Goal: Task Accomplishment & Management: Use online tool/utility

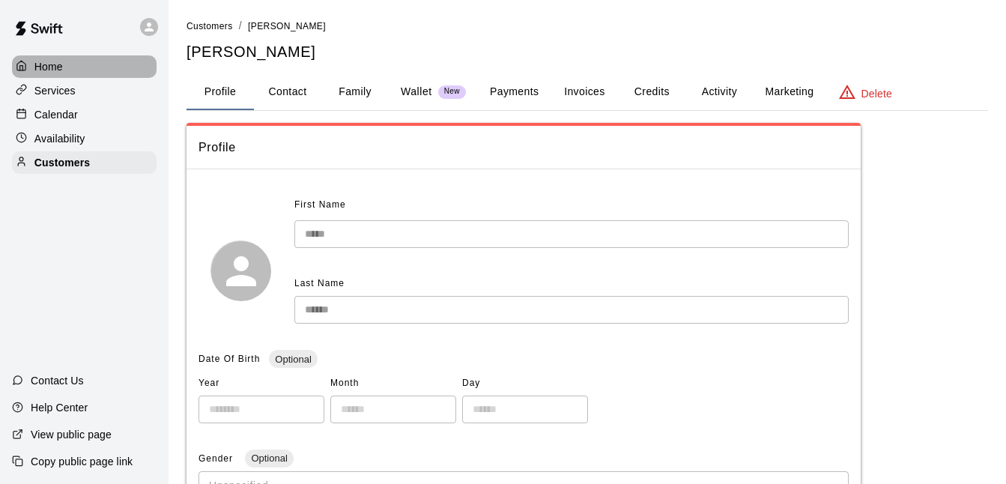
click at [52, 64] on p "Home" at bounding box center [48, 66] width 28 height 15
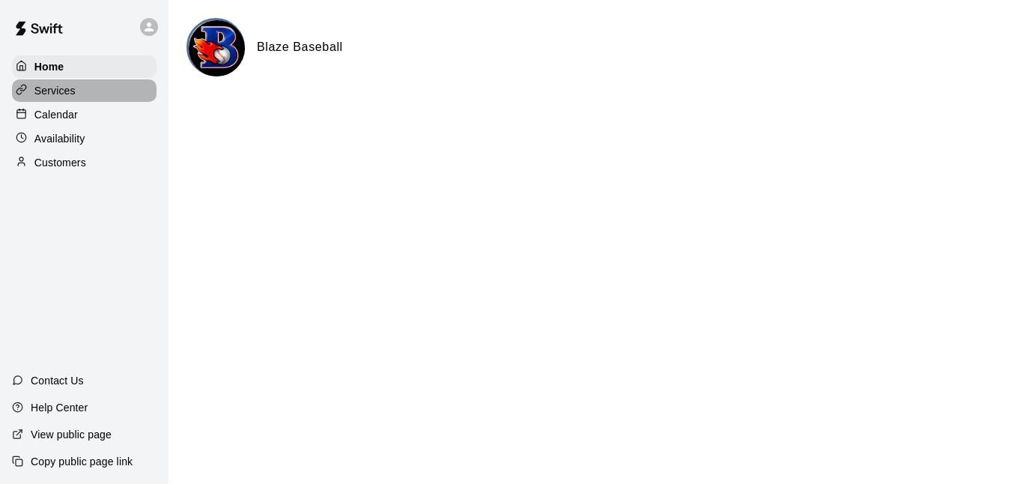
click at [56, 89] on p "Services" at bounding box center [54, 90] width 41 height 15
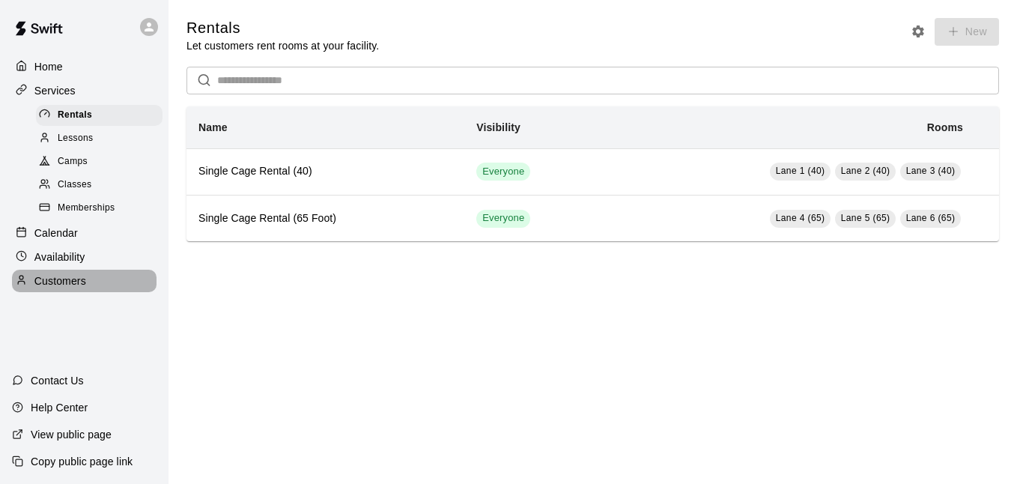
click at [79, 288] on p "Customers" at bounding box center [60, 280] width 52 height 15
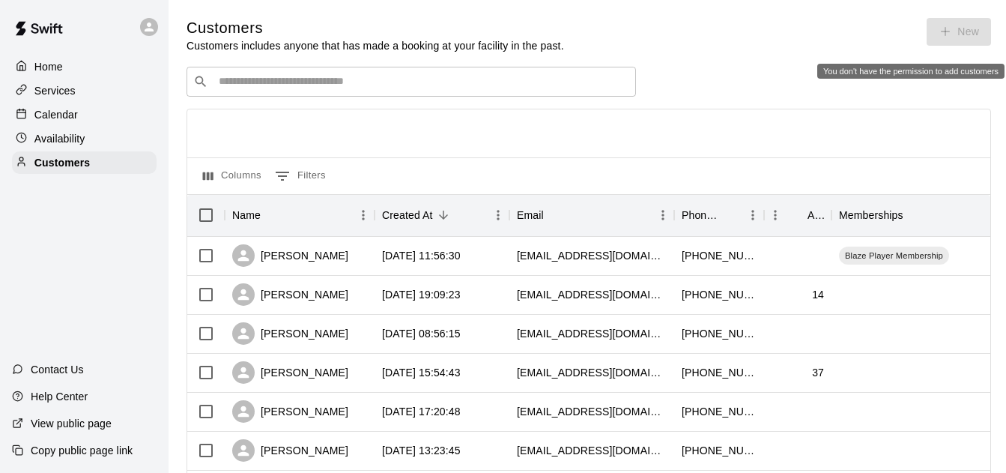
click at [966, 39] on span "New" at bounding box center [958, 35] width 64 height 35
click at [122, 94] on div "Services" at bounding box center [84, 90] width 145 height 22
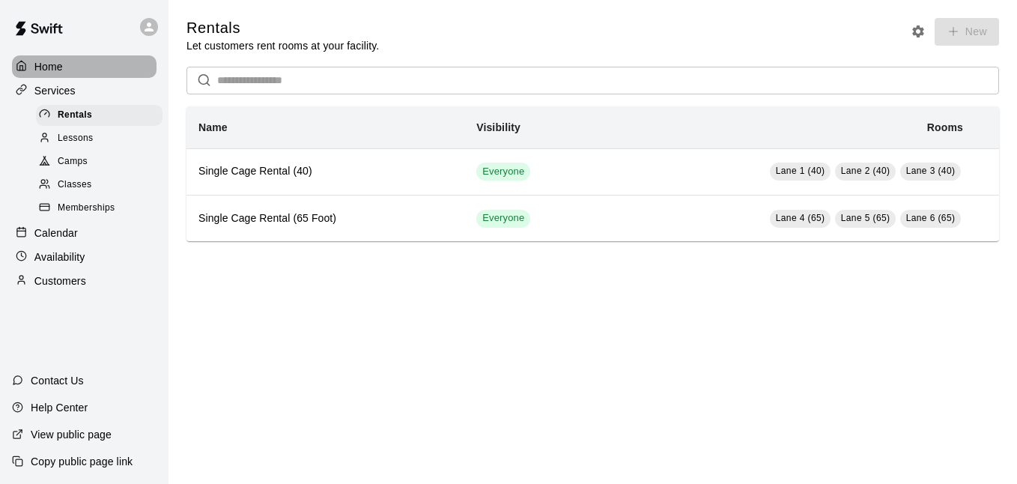
click at [97, 71] on div "Home" at bounding box center [84, 66] width 145 height 22
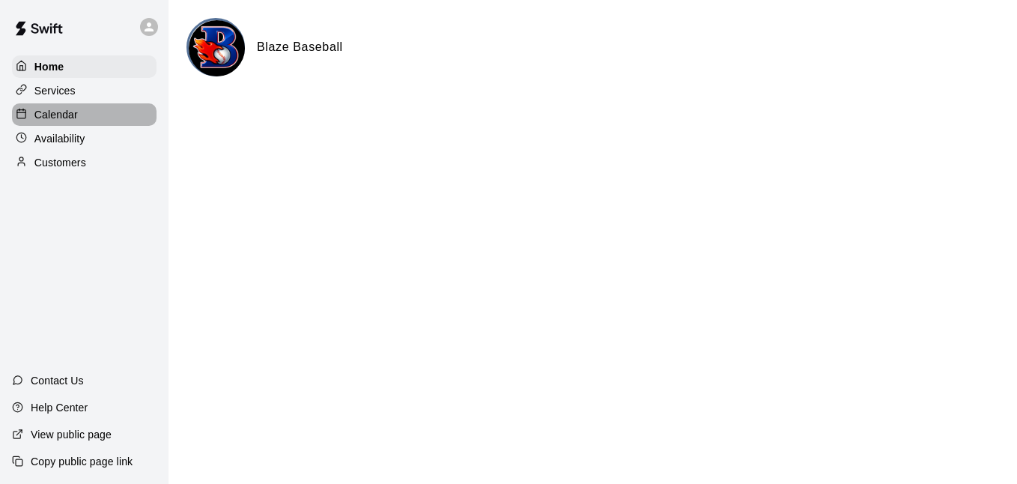
click at [69, 126] on div "Calendar" at bounding box center [84, 114] width 145 height 22
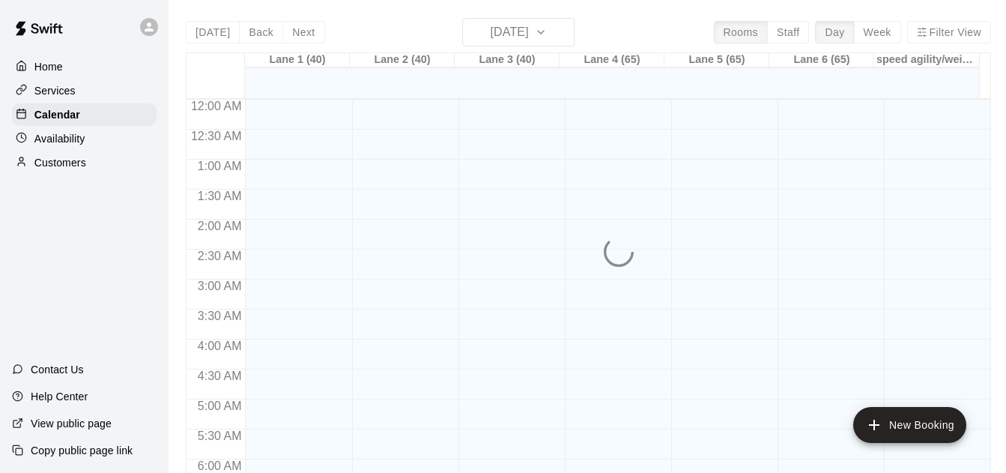
scroll to position [848, 0]
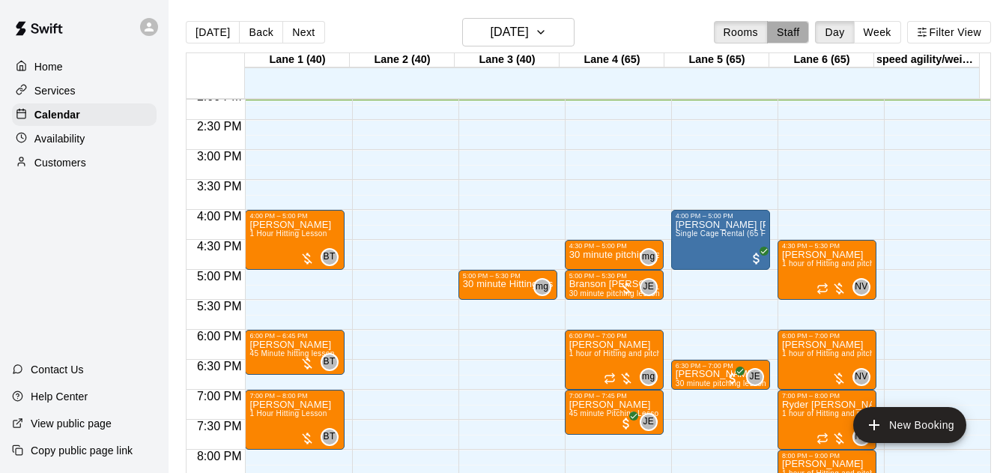
click at [801, 25] on button "Staff" at bounding box center [788, 32] width 43 height 22
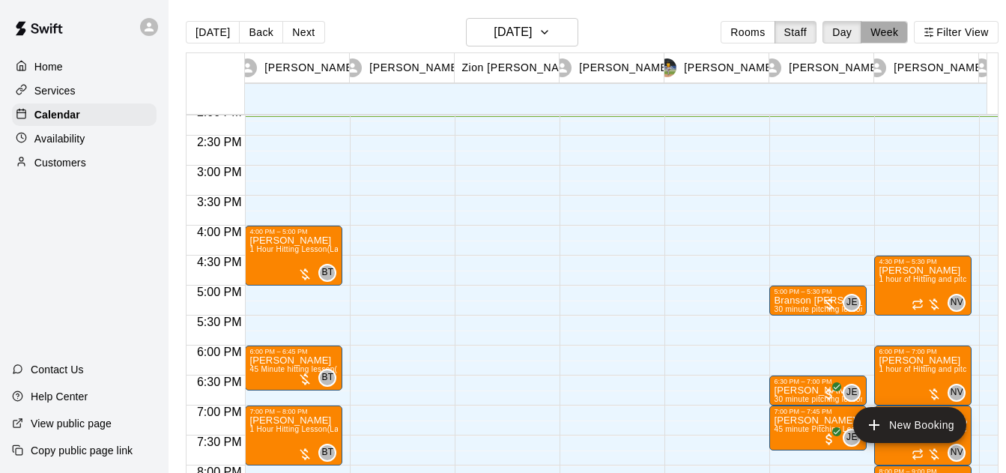
click at [889, 33] on button "Week" at bounding box center [883, 32] width 47 height 22
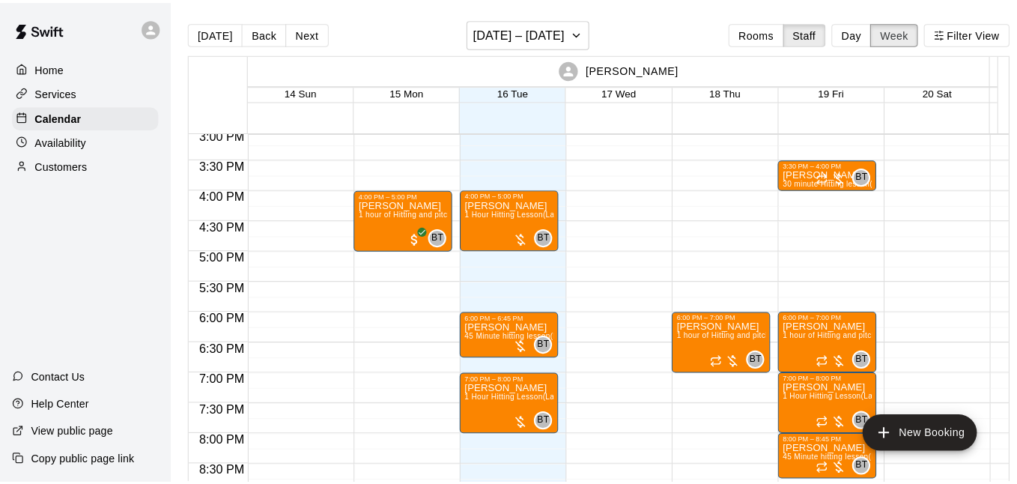
scroll to position [904, 0]
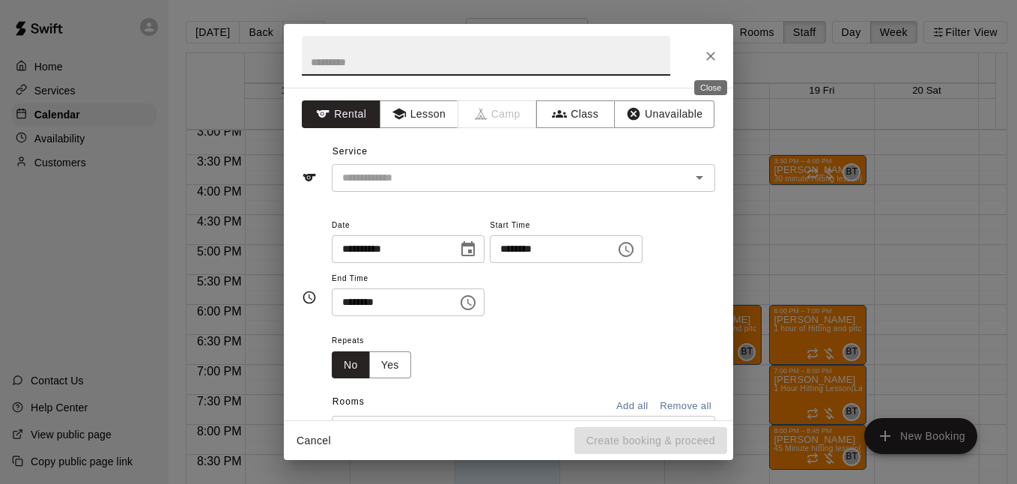
click at [708, 52] on icon "Close" at bounding box center [710, 56] width 15 height 15
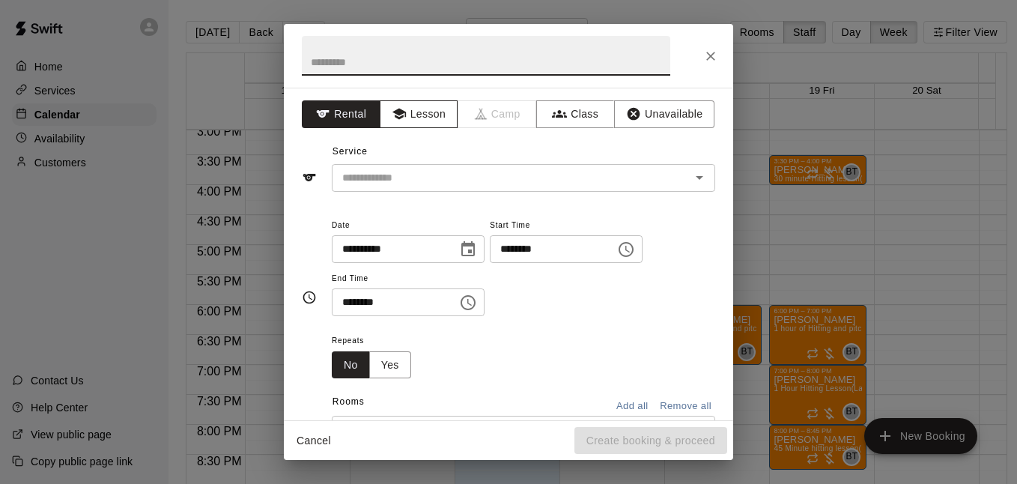
click at [412, 104] on button "Lesson" at bounding box center [419, 114] width 79 height 28
click at [422, 68] on input "text" at bounding box center [486, 56] width 368 height 40
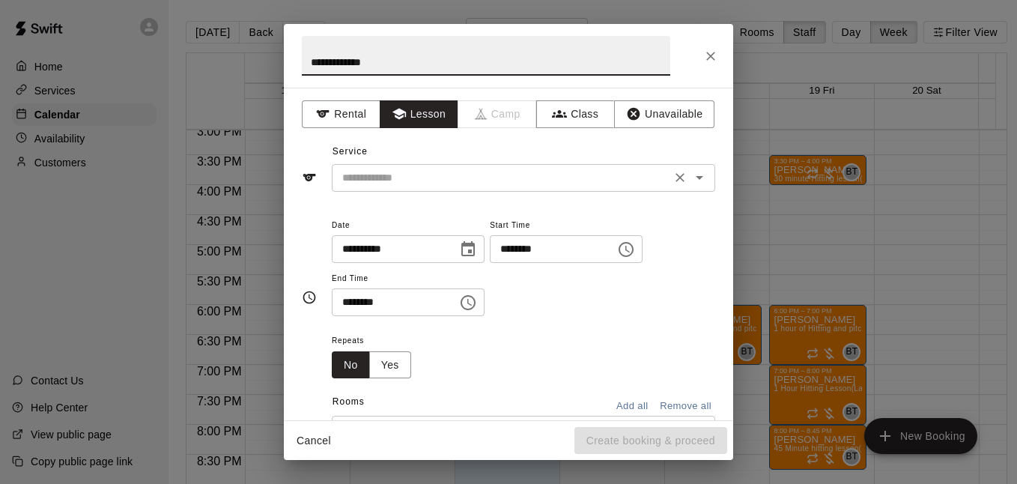
click at [534, 164] on div "​" at bounding box center [523, 178] width 383 height 28
type input "**********"
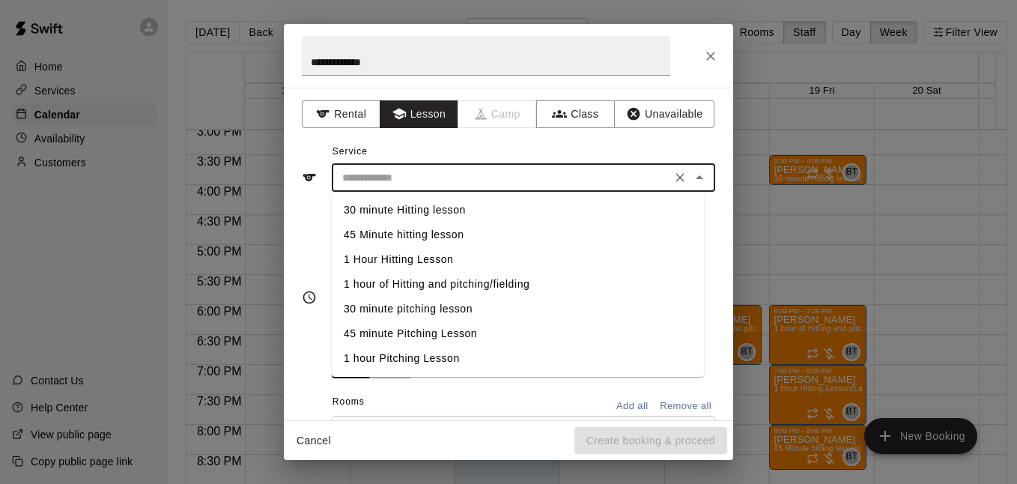
click at [502, 206] on li "30 minute Hitting lesson" at bounding box center [518, 210] width 372 height 25
type input "**********"
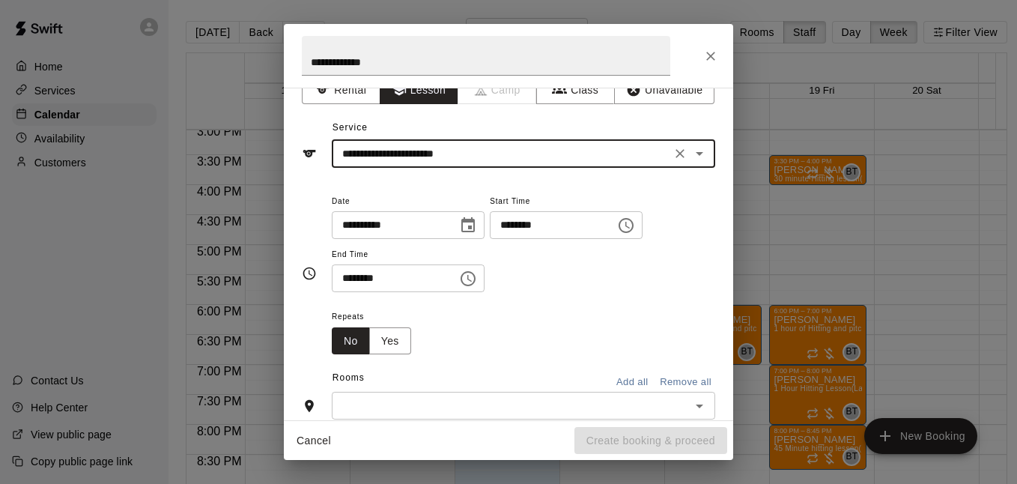
scroll to position [50, 0]
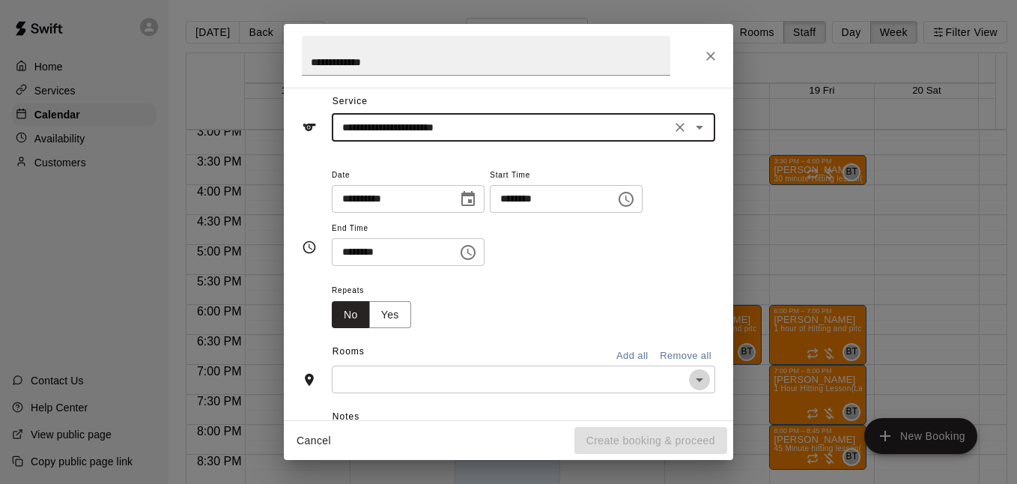
click at [696, 380] on icon "Open" at bounding box center [699, 380] width 7 height 4
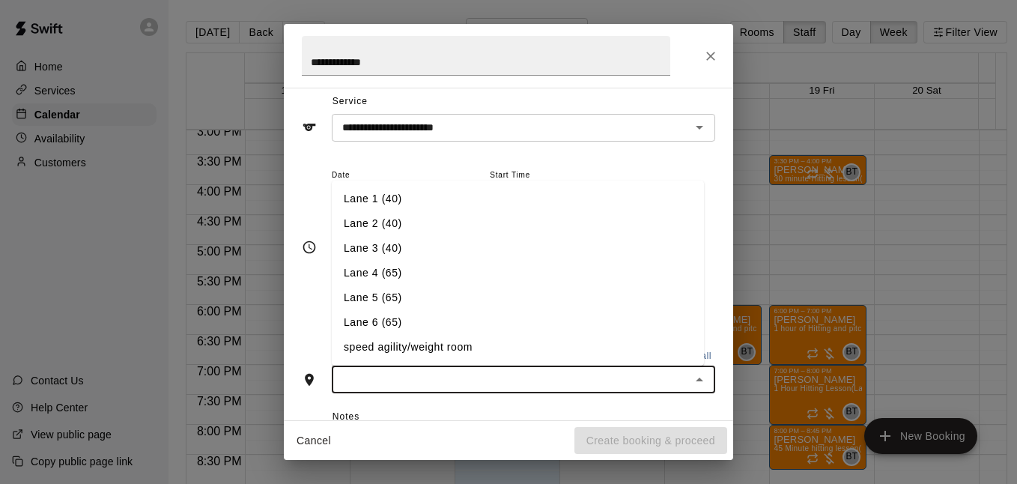
click at [445, 219] on li "Lane 2 (40)" at bounding box center [518, 223] width 372 height 25
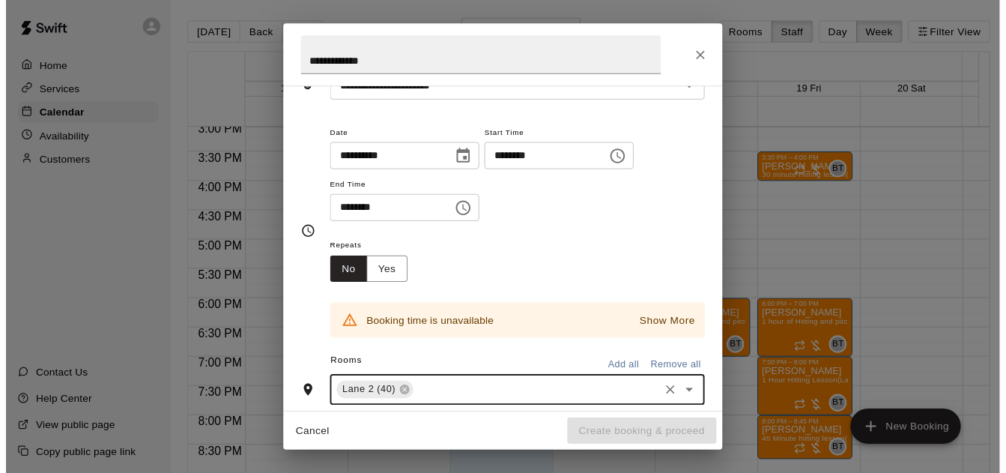
scroll to position [91, 0]
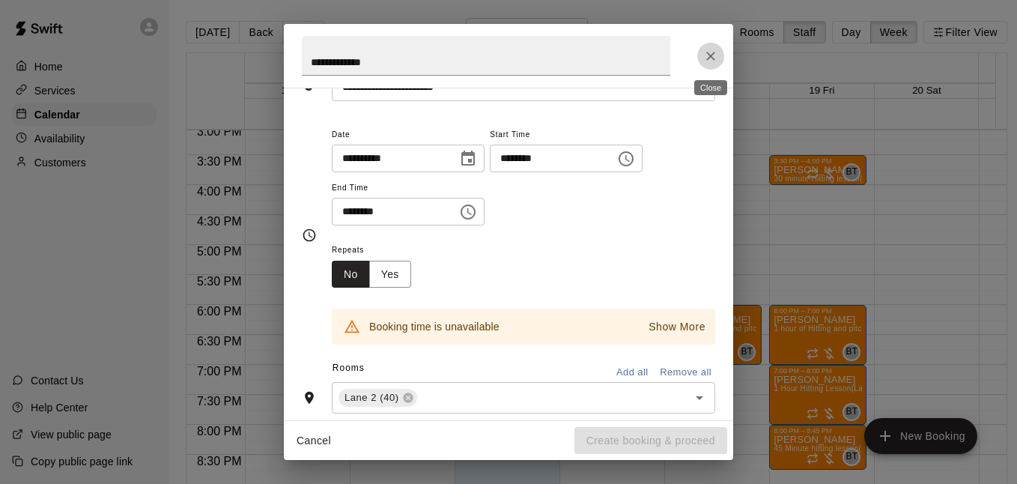
click at [717, 57] on icon "Close" at bounding box center [710, 56] width 15 height 15
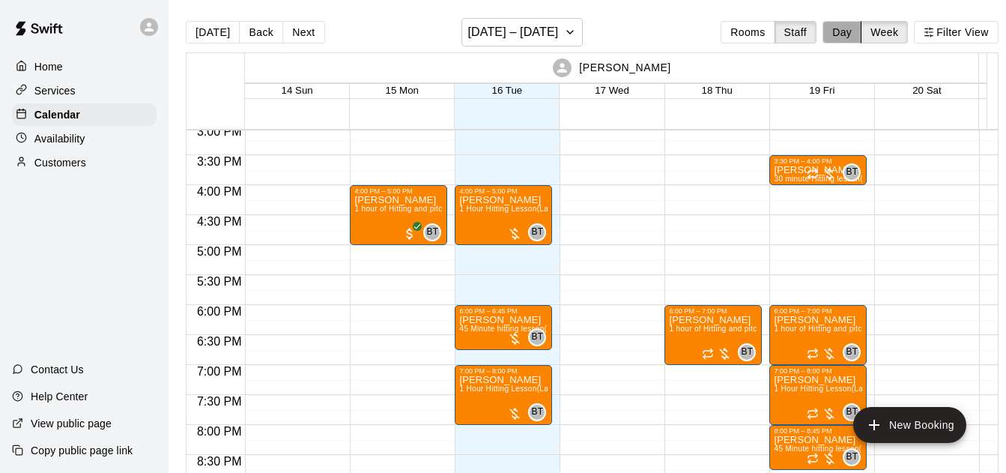
click at [851, 29] on button "Day" at bounding box center [841, 32] width 39 height 22
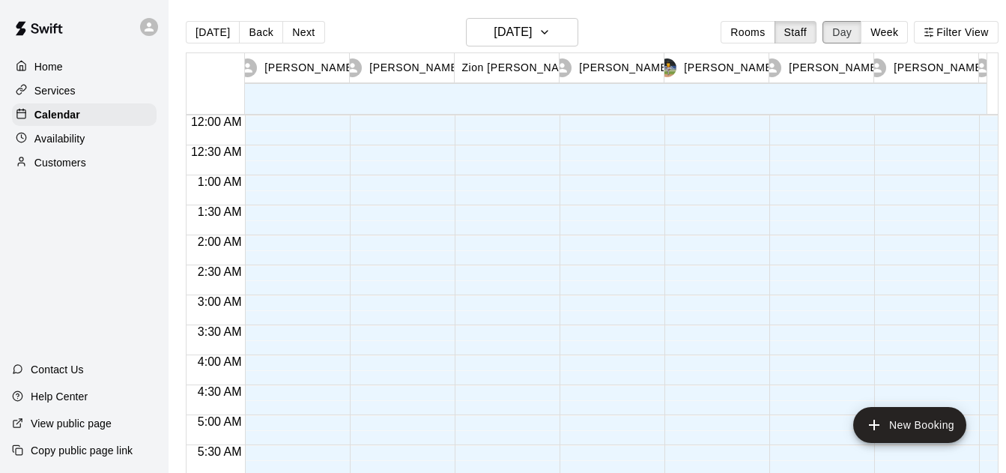
scroll to position [857, 0]
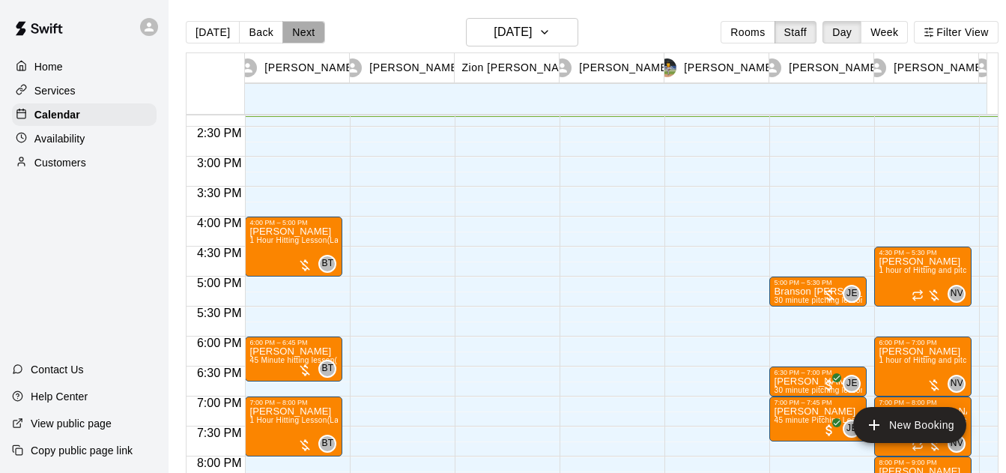
click at [315, 37] on button "Next" at bounding box center [303, 32] width 42 height 22
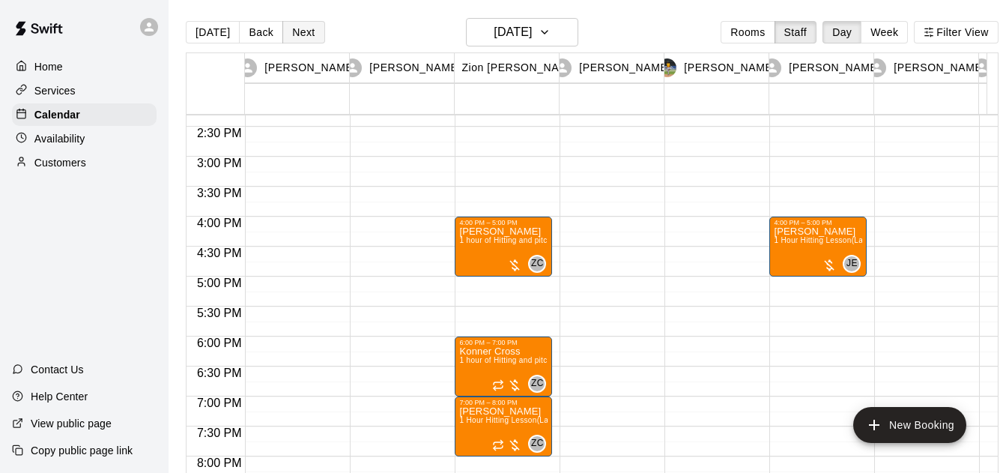
click at [315, 37] on button "Next" at bounding box center [303, 32] width 42 height 22
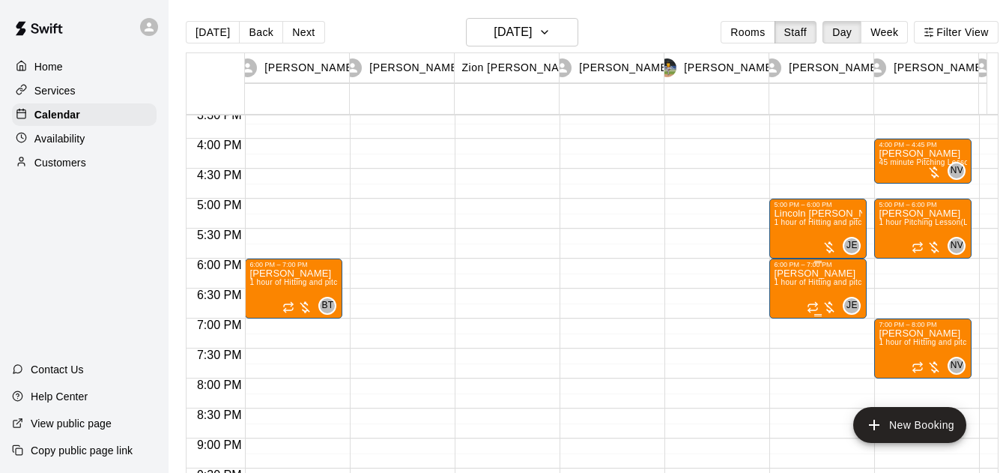
scroll to position [920, 0]
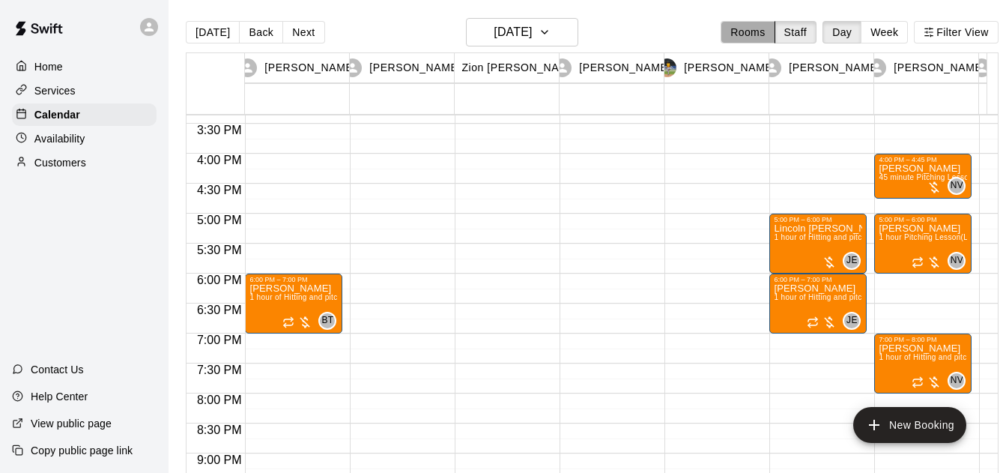
click at [757, 28] on button "Rooms" at bounding box center [747, 32] width 54 height 22
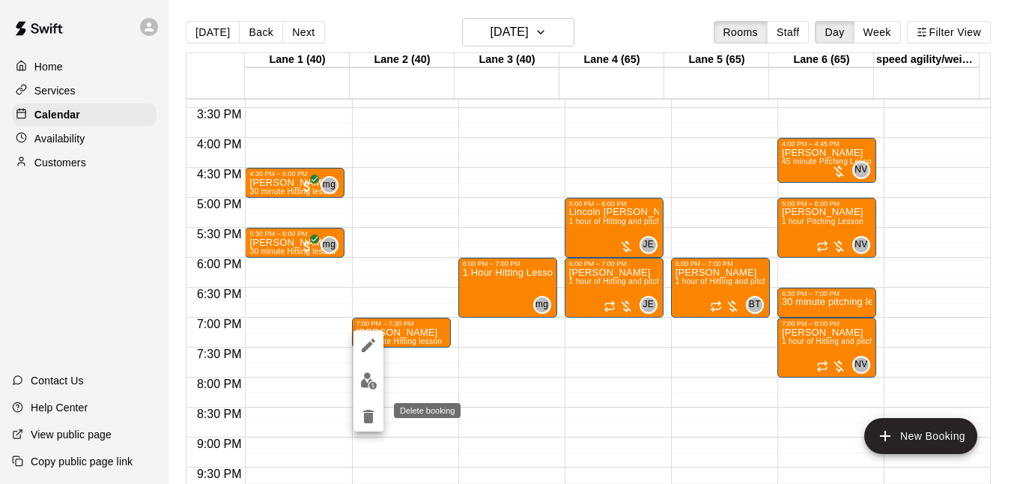
click at [366, 409] on icon "delete" at bounding box center [368, 416] width 18 height 18
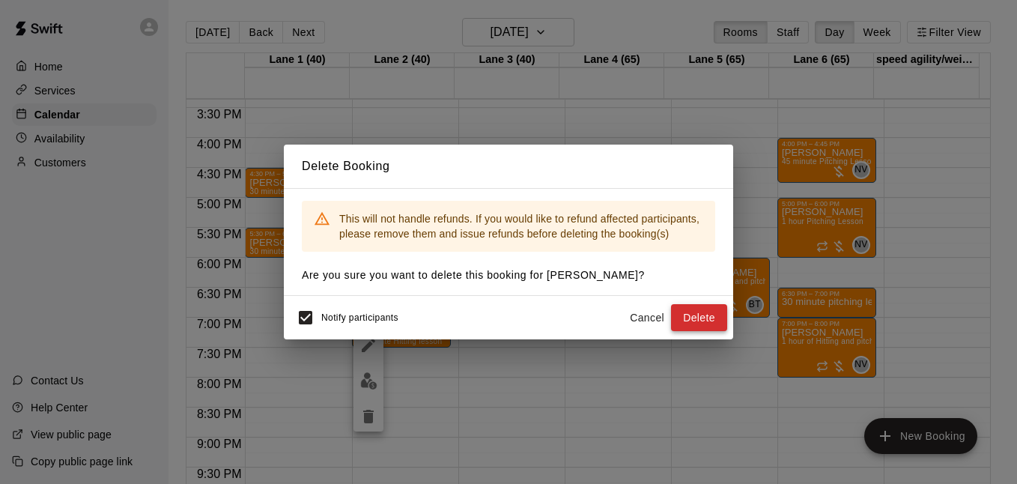
click at [687, 331] on button "Delete" at bounding box center [699, 318] width 56 height 28
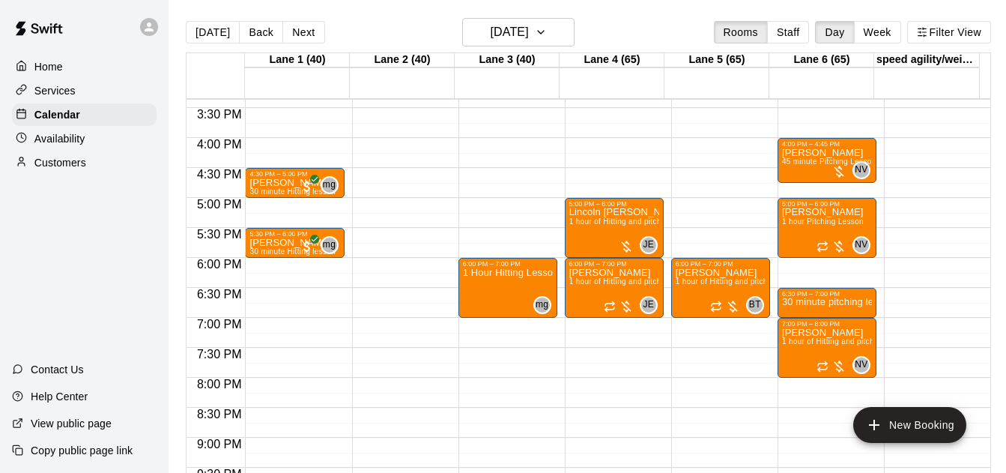
drag, startPoint x: 792, startPoint y: 38, endPoint x: 836, endPoint y: 32, distance: 45.3
click at [792, 37] on button "Staff" at bounding box center [788, 32] width 43 height 22
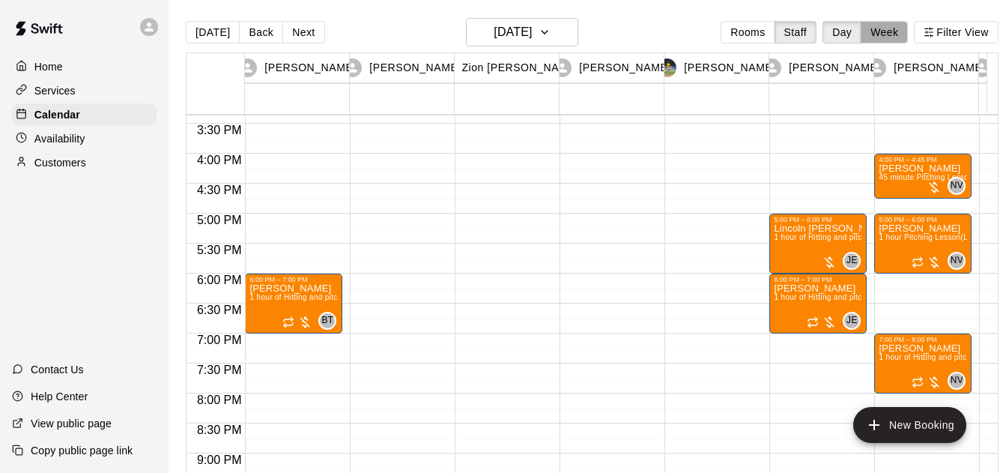
click at [881, 33] on button "Week" at bounding box center [883, 32] width 47 height 22
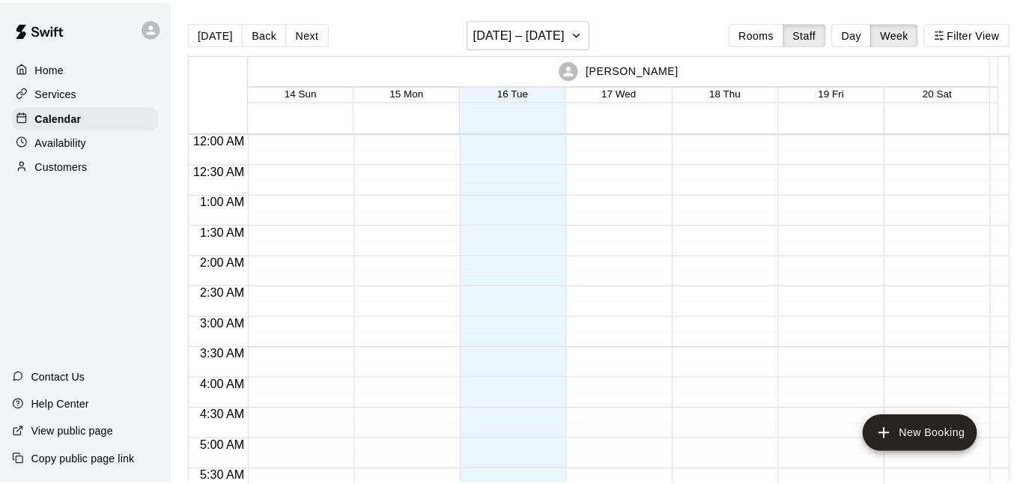
scroll to position [966, 0]
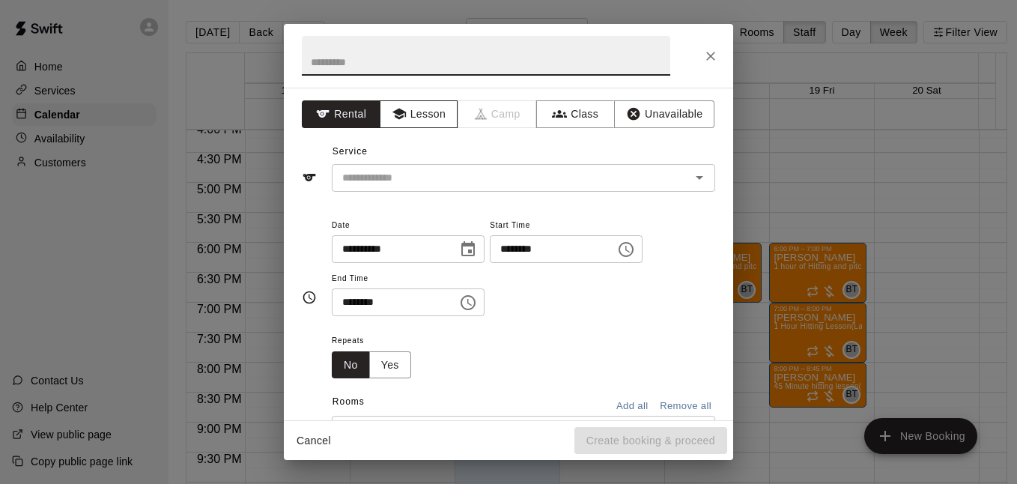
click at [423, 109] on button "Lesson" at bounding box center [419, 114] width 79 height 28
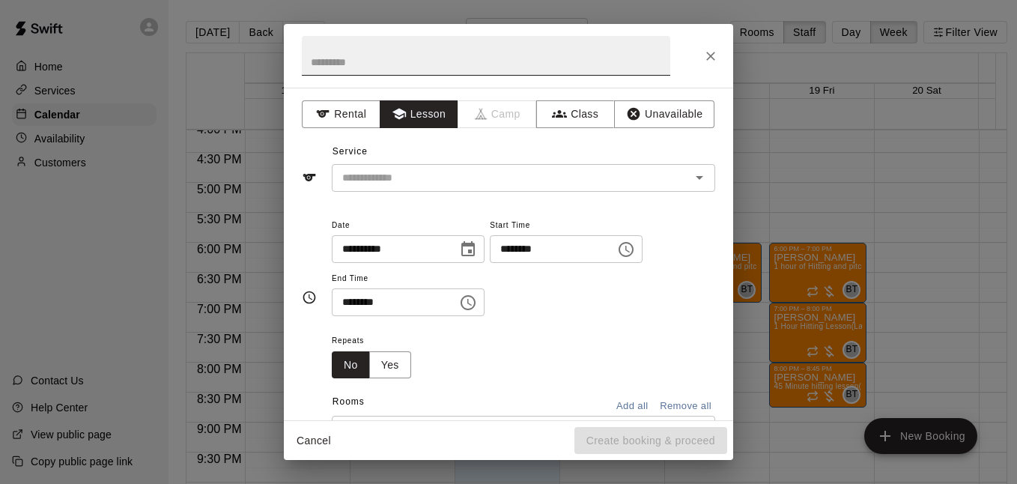
click at [425, 64] on input "text" at bounding box center [486, 56] width 368 height 40
type input "**********"
click at [574, 171] on input "text" at bounding box center [501, 177] width 330 height 19
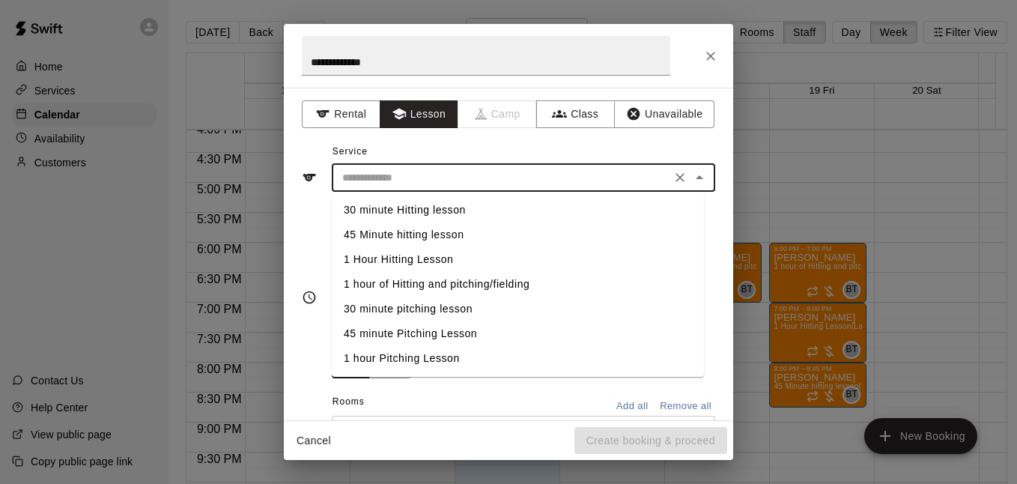
click at [532, 211] on li "30 minute Hitting lesson" at bounding box center [518, 210] width 372 height 25
type input "**********"
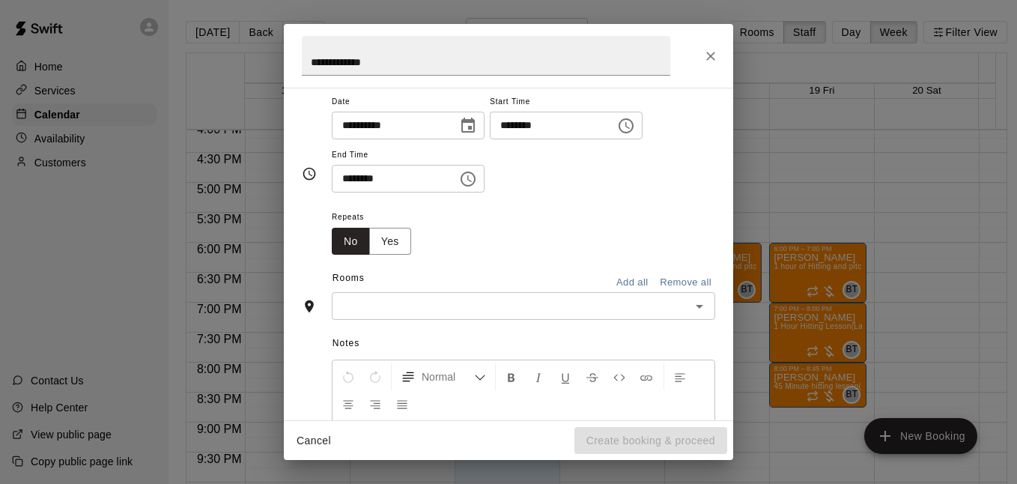
scroll to position [124, 0]
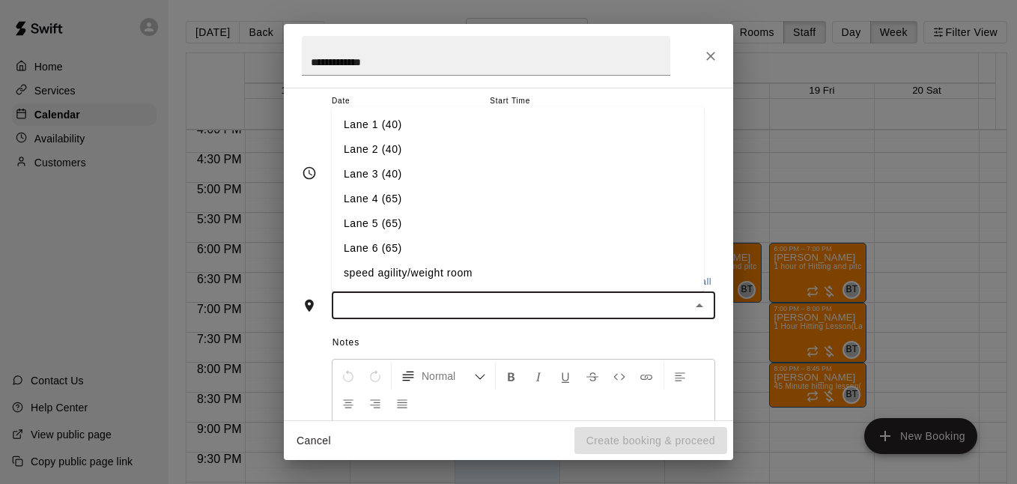
click at [505, 315] on input "text" at bounding box center [511, 305] width 350 height 19
click at [496, 145] on li "Lane 2 (40)" at bounding box center [518, 149] width 372 height 25
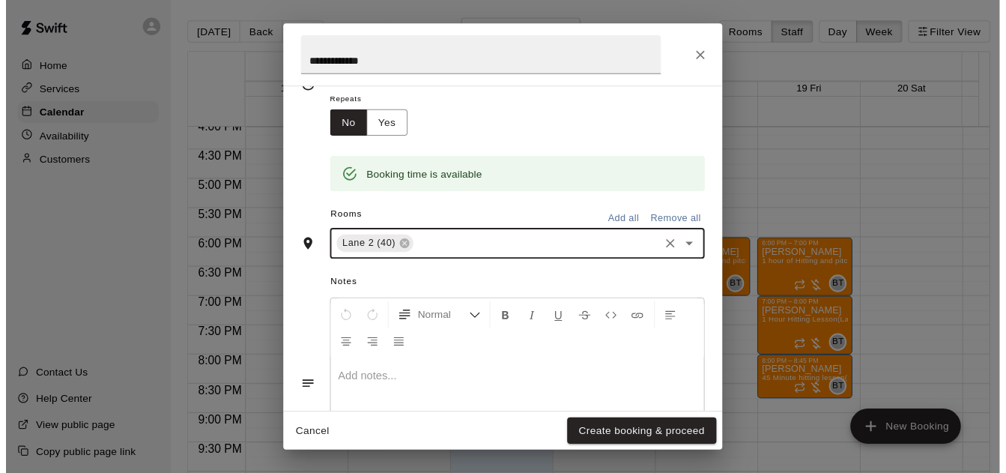
scroll to position [240, 0]
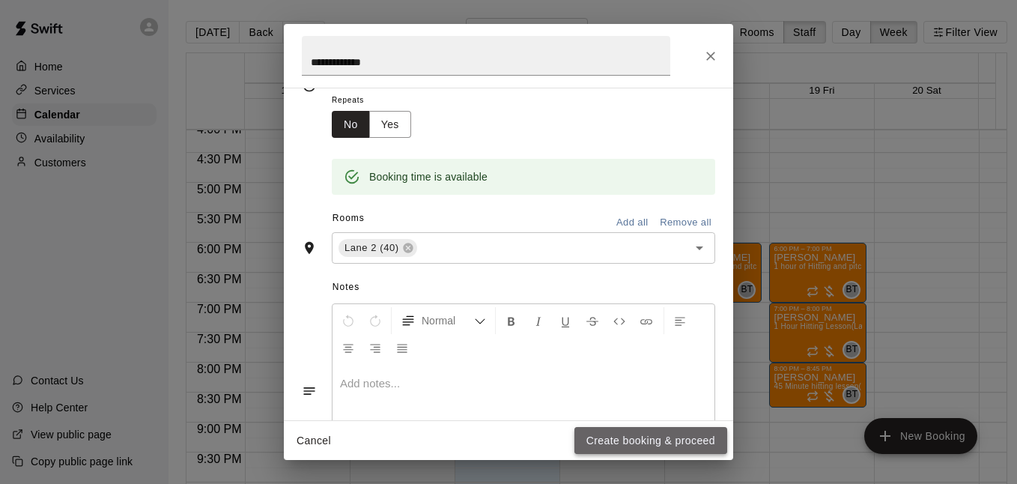
click at [603, 442] on button "Create booking & proceed" at bounding box center [650, 441] width 153 height 28
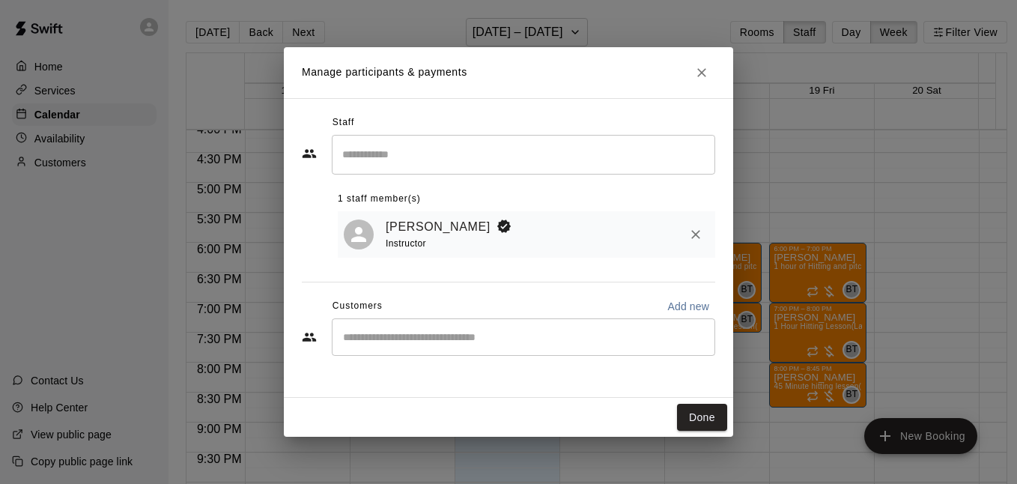
click at [474, 331] on div "​" at bounding box center [523, 336] width 383 height 37
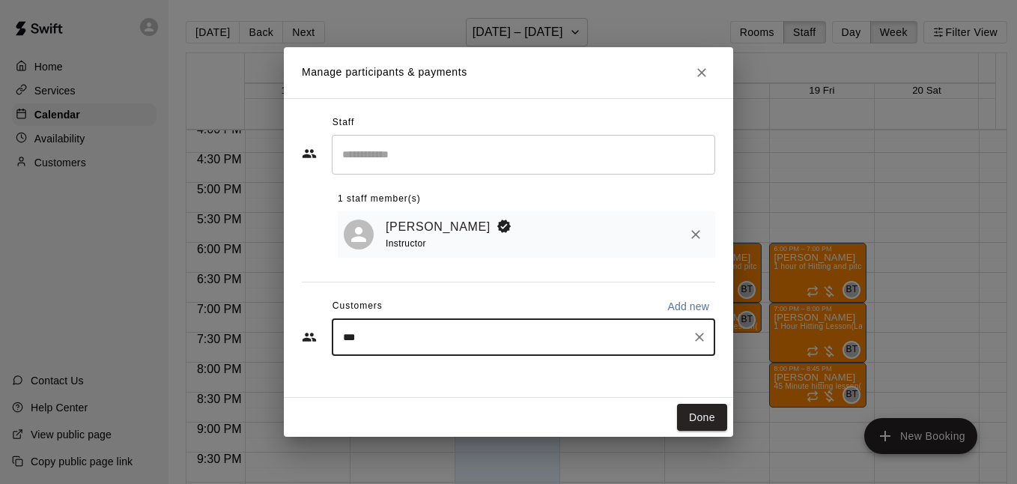
type input "****"
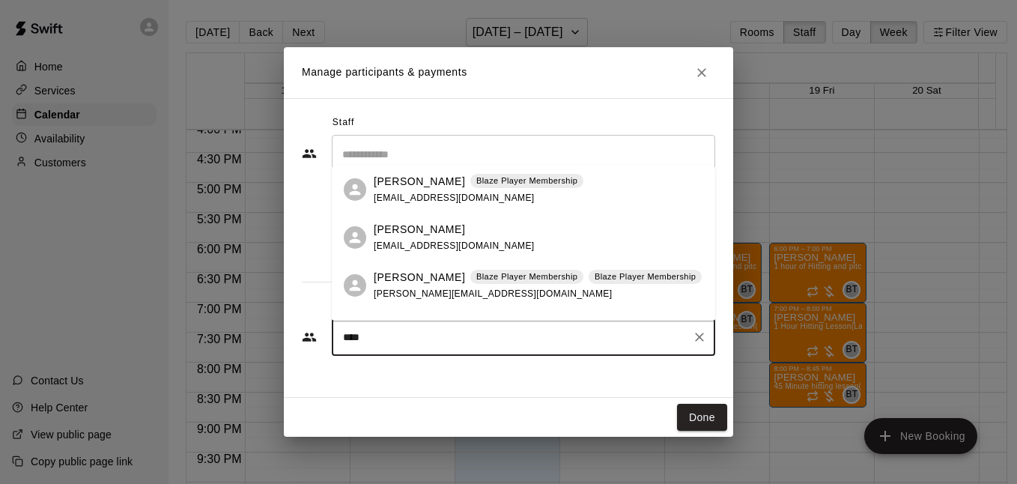
click at [508, 246] on div "[PERSON_NAME] [EMAIL_ADDRESS][DOMAIN_NAME]" at bounding box center [538, 238] width 329 height 32
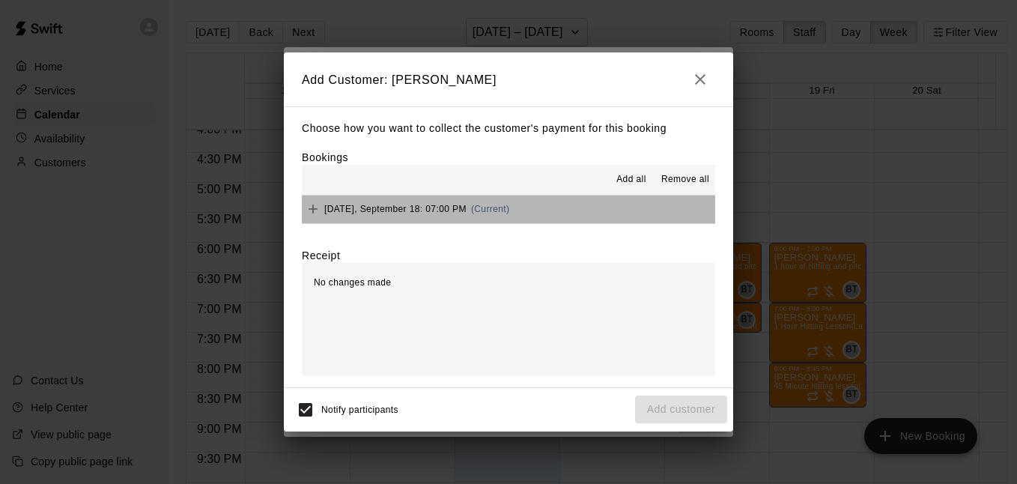
click at [550, 211] on button "[DATE], September 18: 07:00 PM (Current)" at bounding box center [508, 209] width 413 height 28
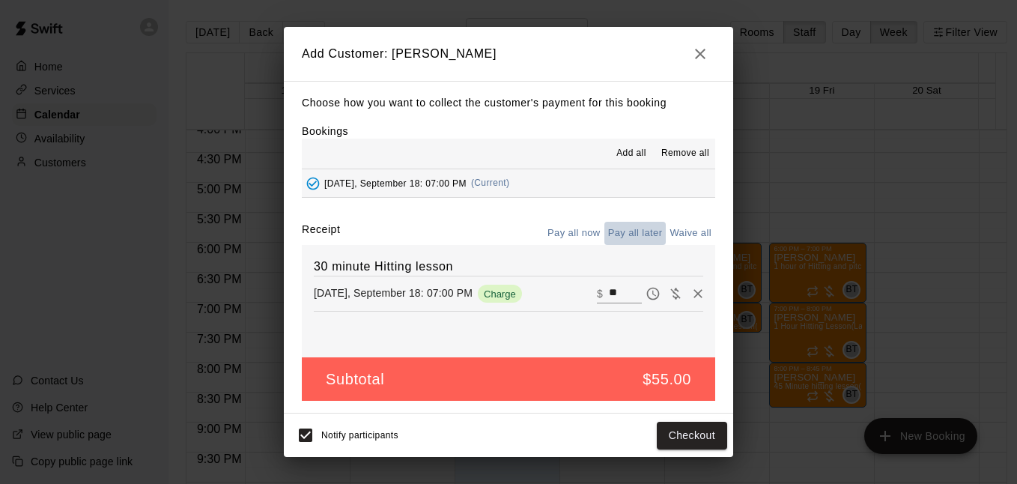
click at [635, 234] on button "Pay all later" at bounding box center [635, 233] width 62 height 23
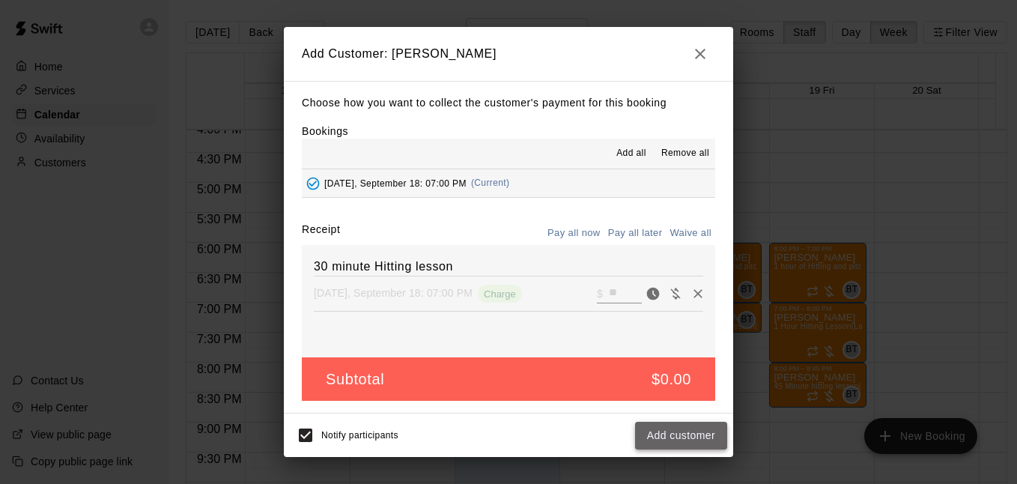
click at [675, 434] on button "Add customer" at bounding box center [681, 436] width 92 height 28
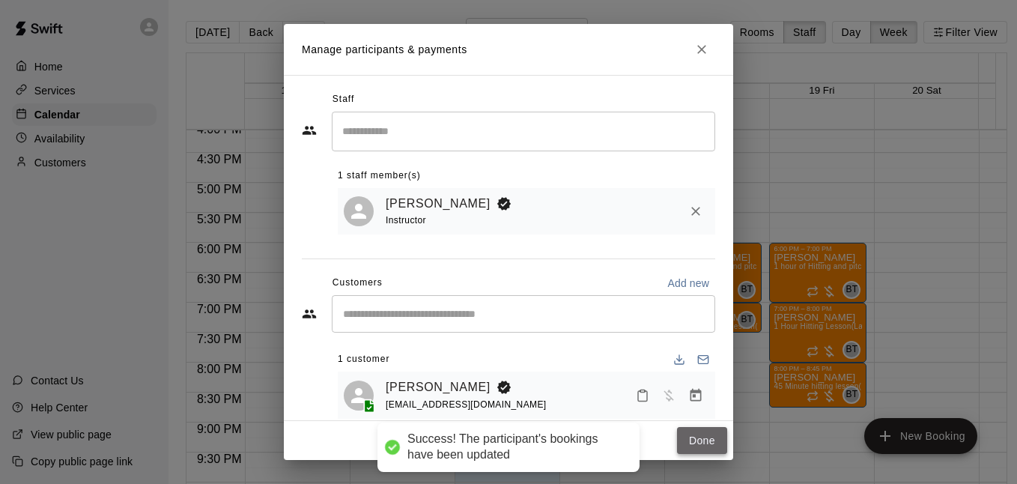
click at [687, 439] on button "Done" at bounding box center [702, 441] width 50 height 28
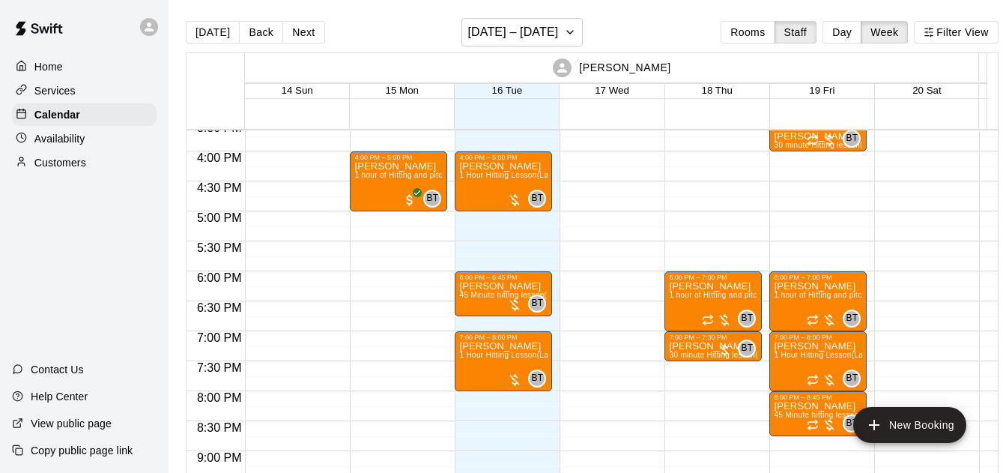
scroll to position [937, 0]
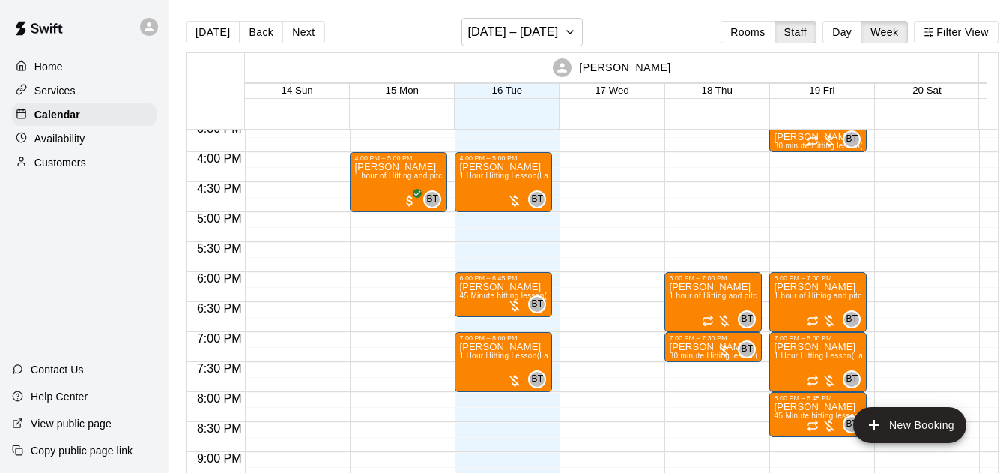
click at [848, 57] on div "[PERSON_NAME]" at bounding box center [611, 67] width 729 height 29
click at [860, 57] on div "[PERSON_NAME]" at bounding box center [611, 67] width 729 height 29
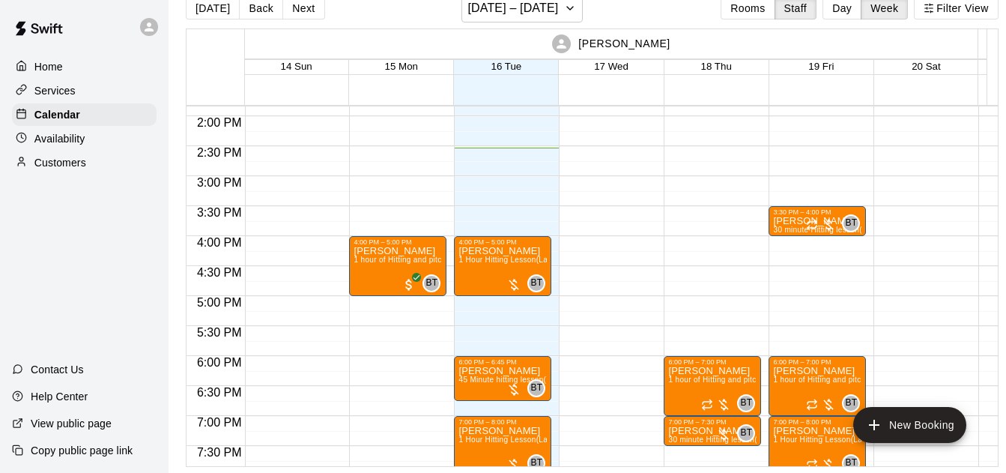
scroll to position [826, 1]
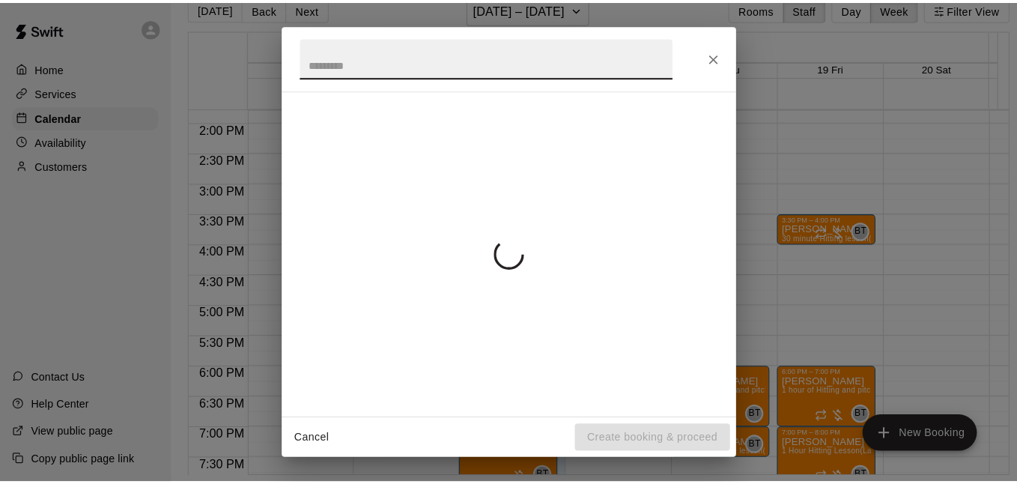
scroll to position [24, 0]
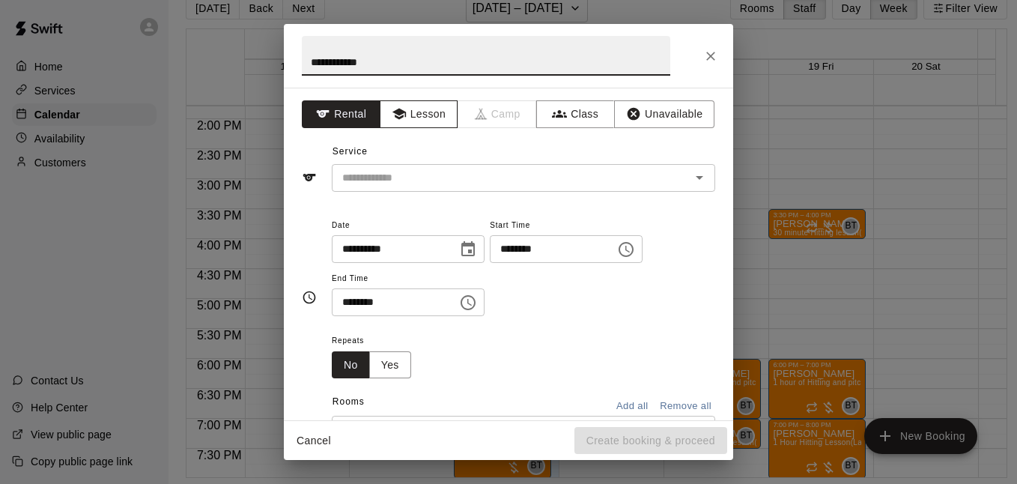
type input "**********"
click at [443, 107] on button "Lesson" at bounding box center [419, 114] width 79 height 28
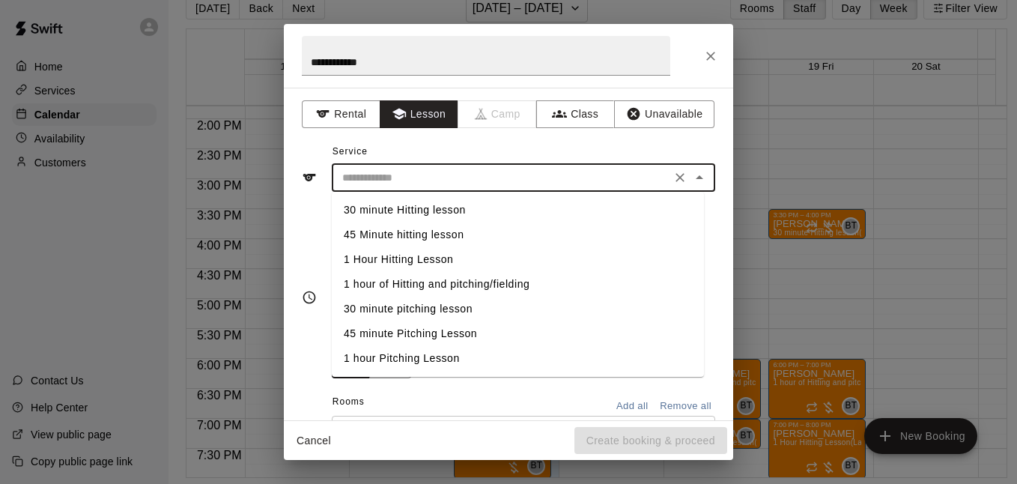
click at [510, 177] on input "text" at bounding box center [501, 177] width 330 height 19
click at [500, 281] on li "1 hour of Hitting and pitching/fielding" at bounding box center [518, 284] width 372 height 25
type input "**********"
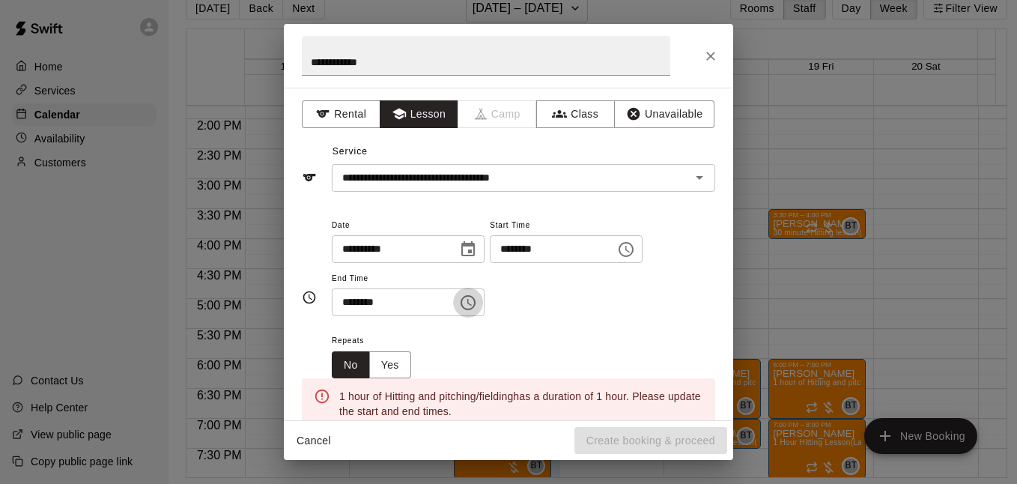
click at [477, 299] on icon "Choose time, selected time is 2:30 PM" at bounding box center [468, 303] width 18 height 18
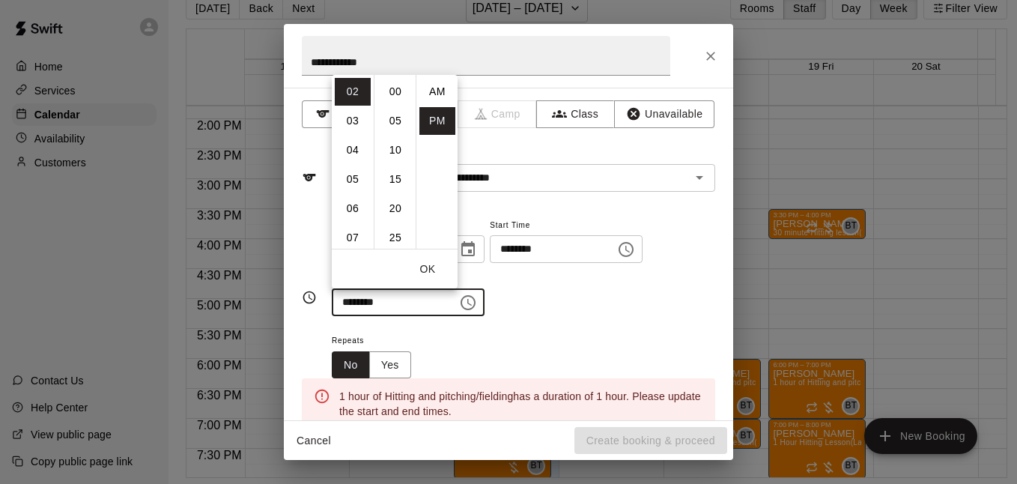
scroll to position [27, 0]
drag, startPoint x: 353, startPoint y: 124, endPoint x: 397, endPoint y: 126, distance: 43.5
click at [397, 126] on div "12 01 02 03 04 05 06 07 08 09 10 11 00 05 10 15 20 25 30 35 40 45 50 55 AM PM" at bounding box center [395, 162] width 126 height 174
click at [398, 91] on li "00" at bounding box center [395, 92] width 36 height 28
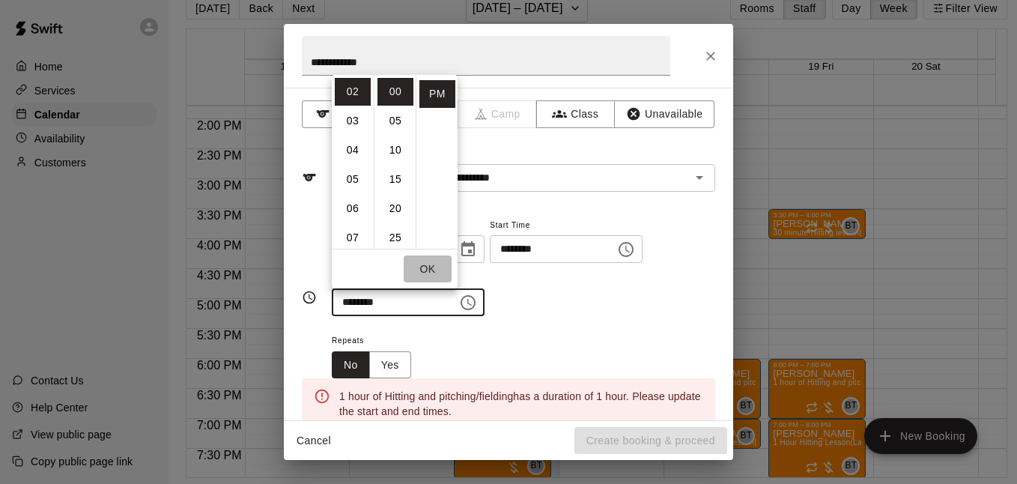
click at [428, 275] on button "OK" at bounding box center [428, 269] width 48 height 28
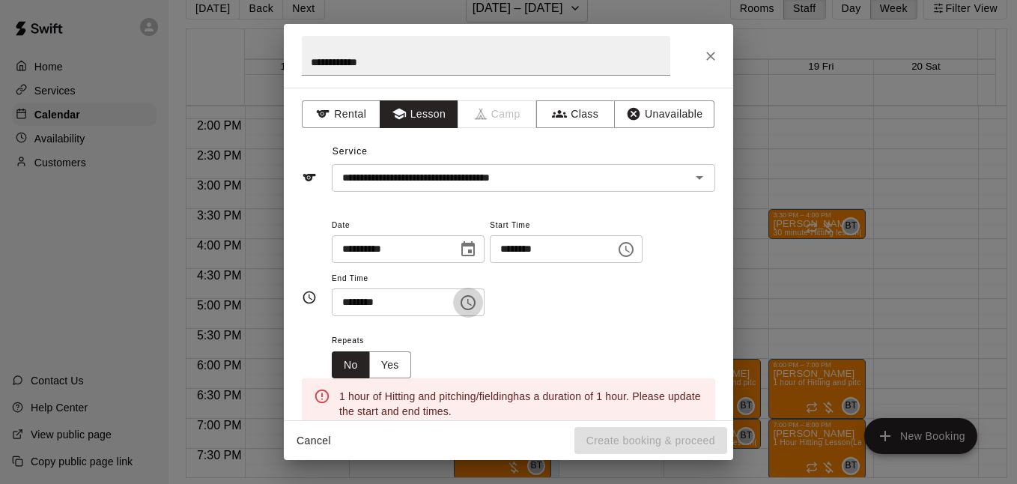
click at [477, 301] on icon "Choose time, selected time is 2:00 PM" at bounding box center [468, 303] width 18 height 18
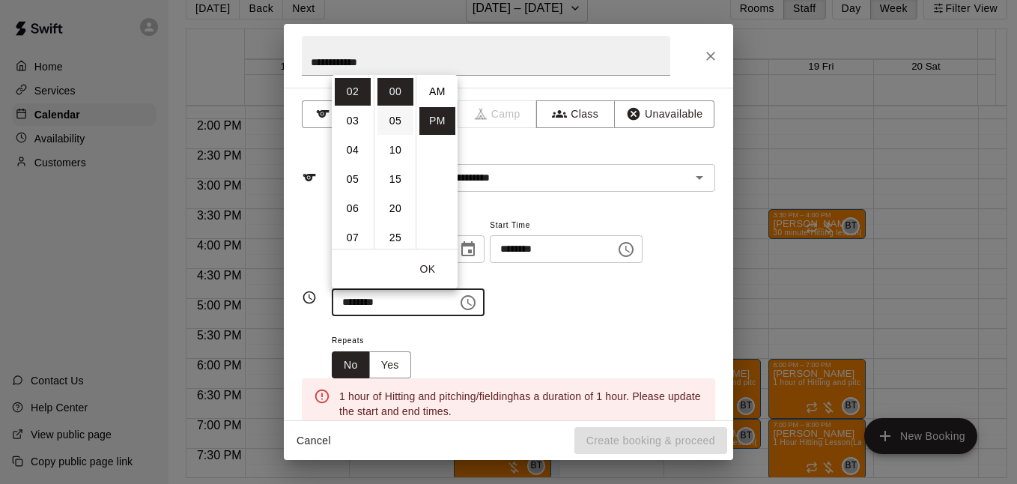
scroll to position [27, 0]
click at [360, 121] on li "03" at bounding box center [353, 121] width 36 height 28
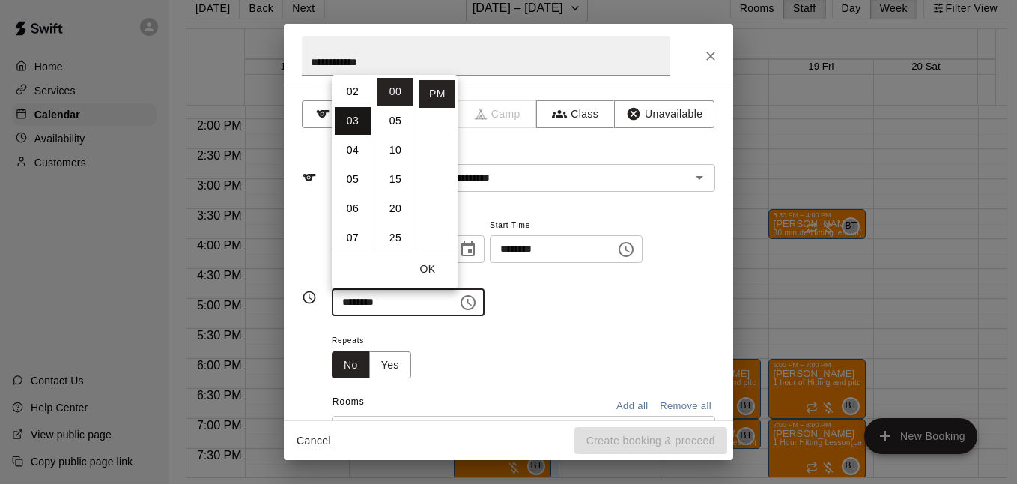
type input "********"
click at [532, 312] on div "**********" at bounding box center [523, 266] width 383 height 101
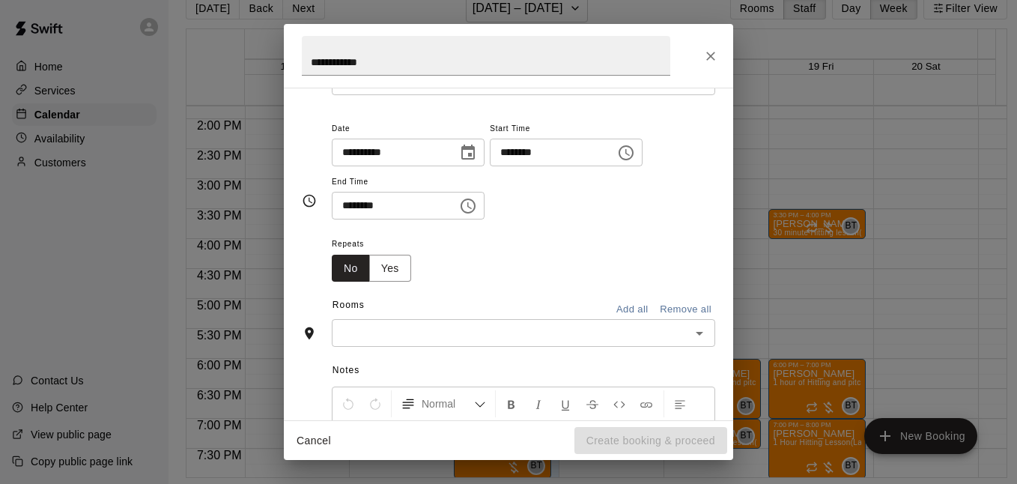
scroll to position [98, 0]
click at [527, 342] on div "**********" at bounding box center [508, 254] width 449 height 332
click at [527, 342] on div "​" at bounding box center [523, 332] width 383 height 28
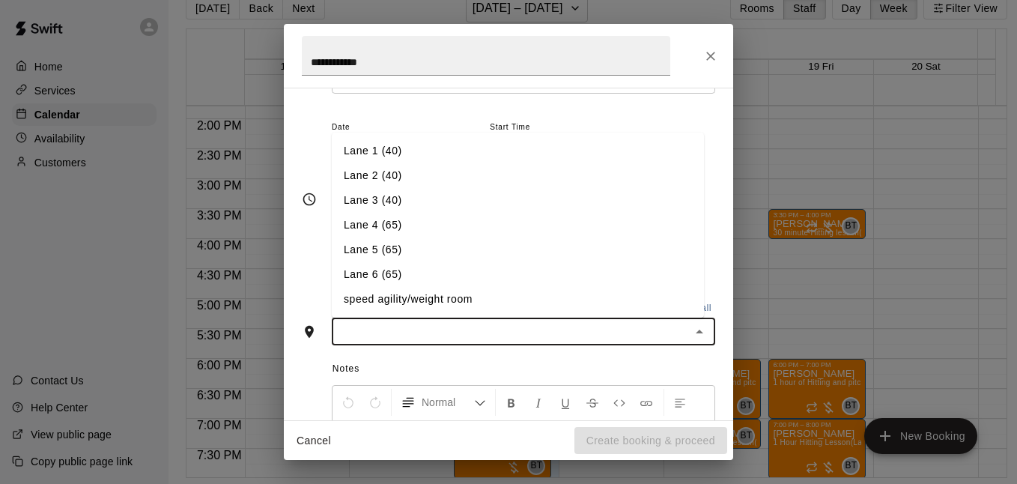
click at [461, 245] on li "Lane 5 (65)" at bounding box center [518, 249] width 372 height 25
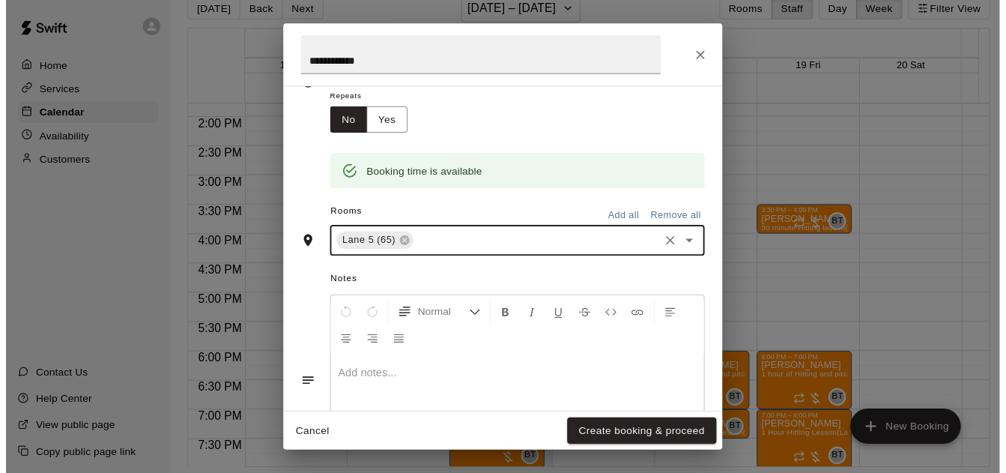
scroll to position [243, 0]
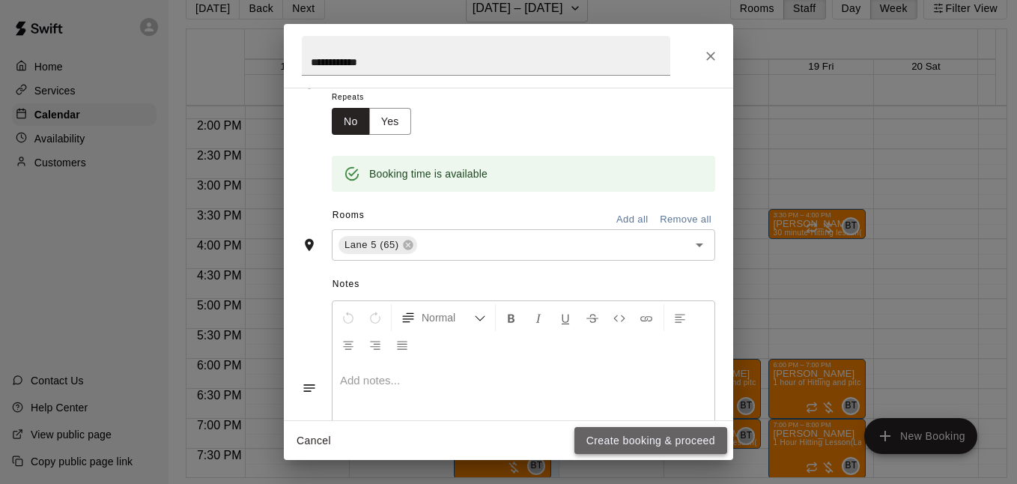
click at [634, 441] on button "Create booking & proceed" at bounding box center [650, 441] width 153 height 28
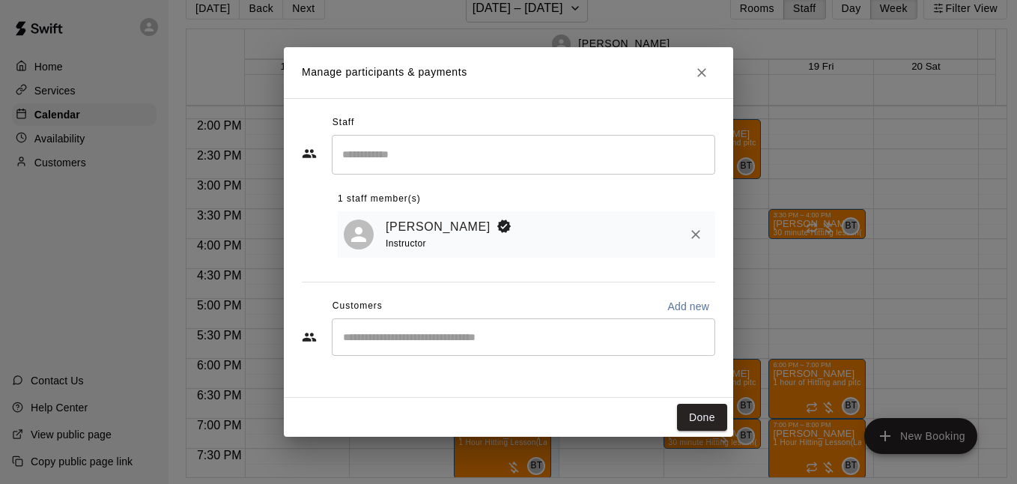
click at [559, 326] on div "​" at bounding box center [523, 336] width 383 height 37
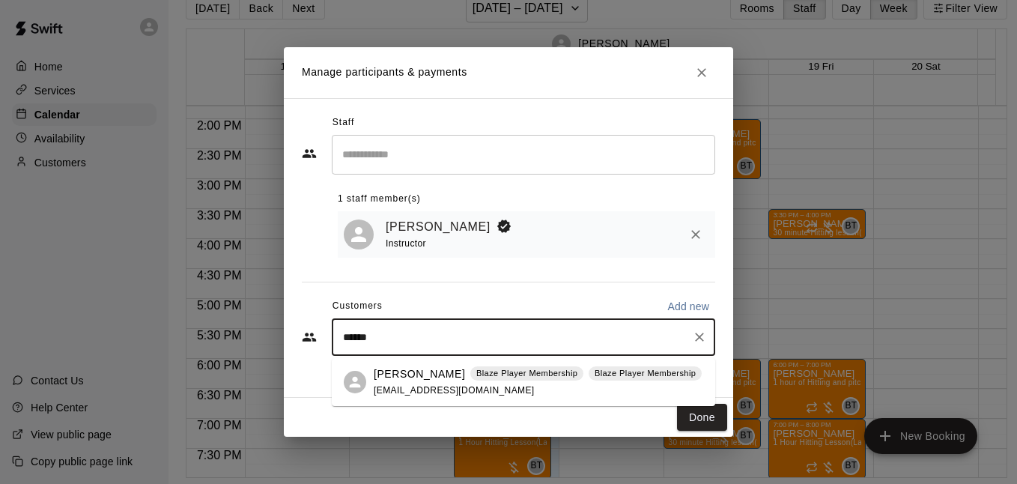
type input "*******"
click at [566, 394] on div "[PERSON_NAME] Blaze Player Membership Blaze Player Membership [EMAIL_ADDRESS][D…" at bounding box center [538, 382] width 328 height 32
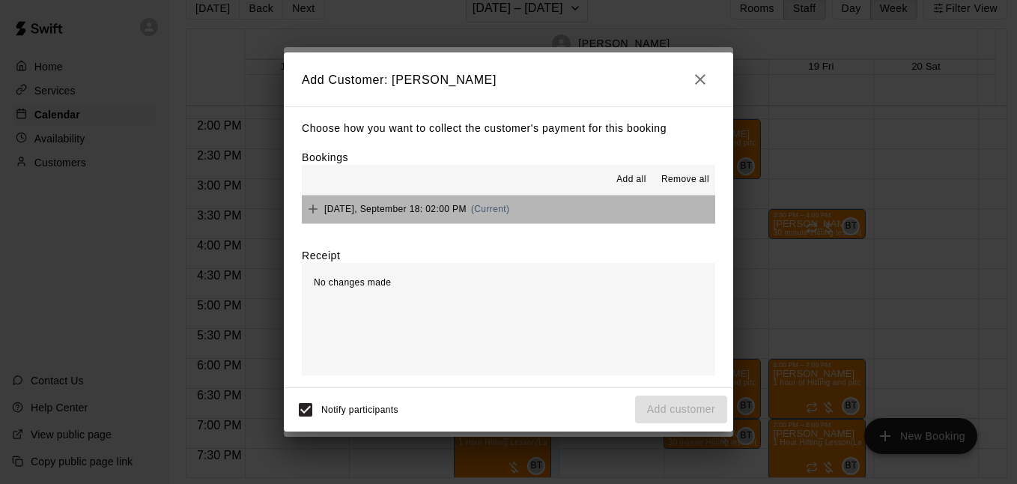
click at [612, 209] on button "[DATE], September 18: 02:00 PM (Current)" at bounding box center [508, 209] width 413 height 28
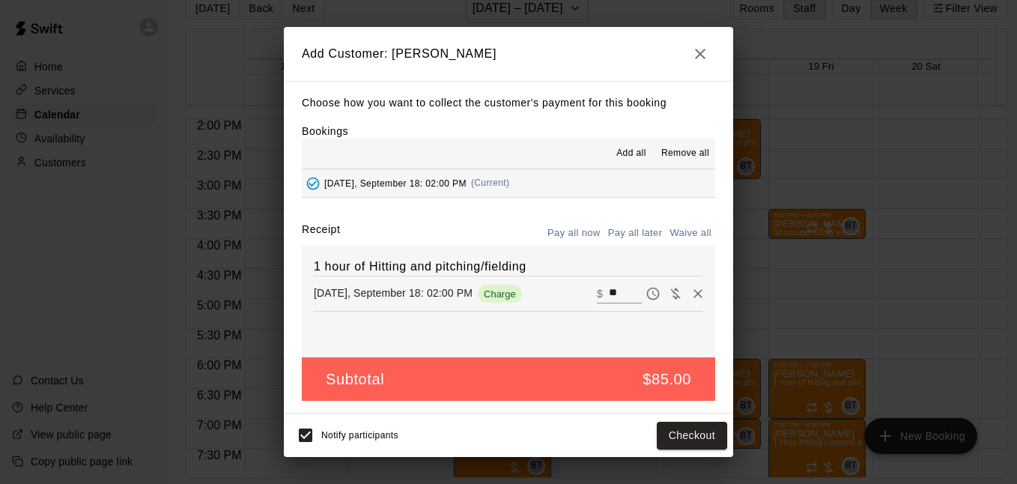
click at [627, 228] on button "Pay all later" at bounding box center [635, 233] width 62 height 23
click at [708, 429] on button "Add customer" at bounding box center [681, 436] width 92 height 28
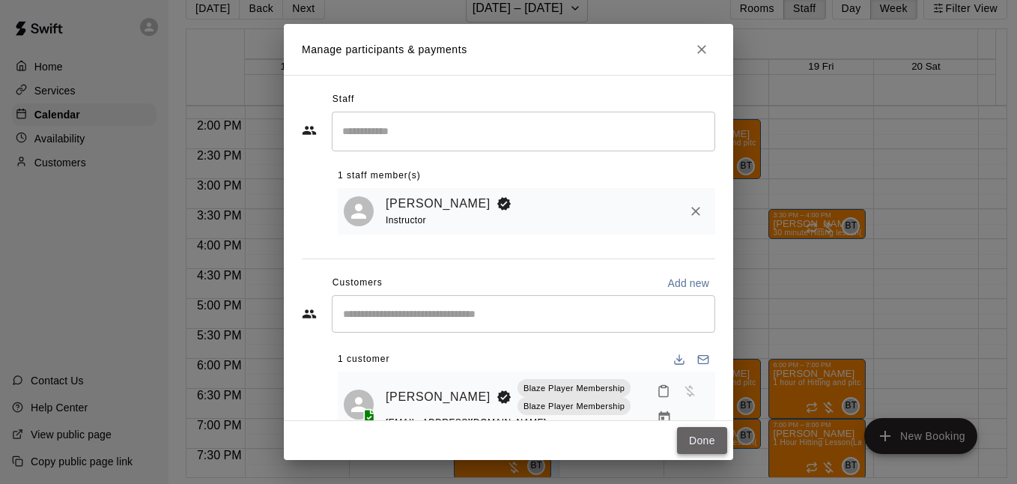
click at [706, 439] on button "Done" at bounding box center [702, 441] width 50 height 28
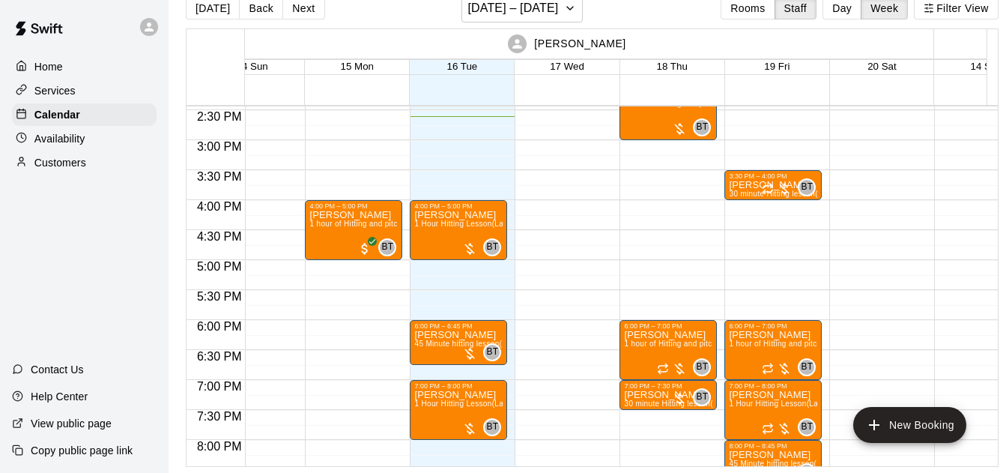
scroll to position [0, 45]
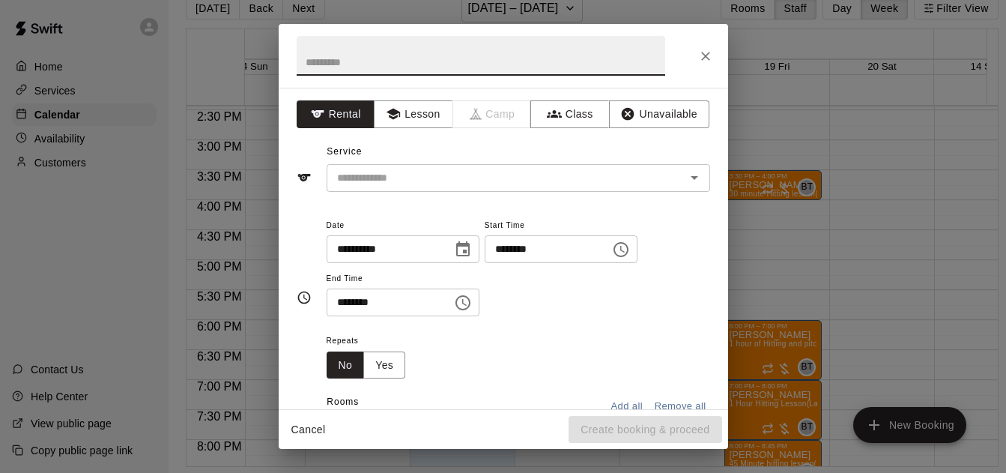
scroll to position [24, 0]
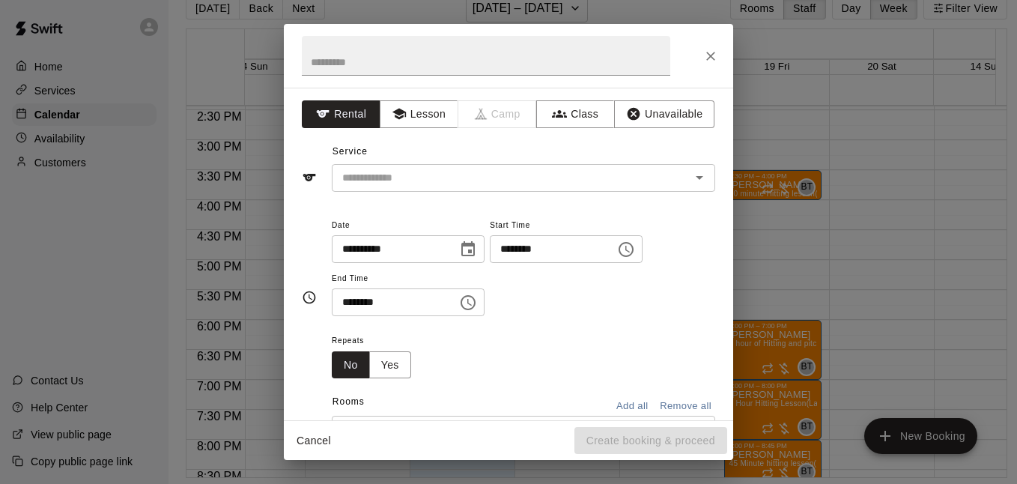
click at [889, 249] on div "**********" at bounding box center [508, 242] width 1017 height 484
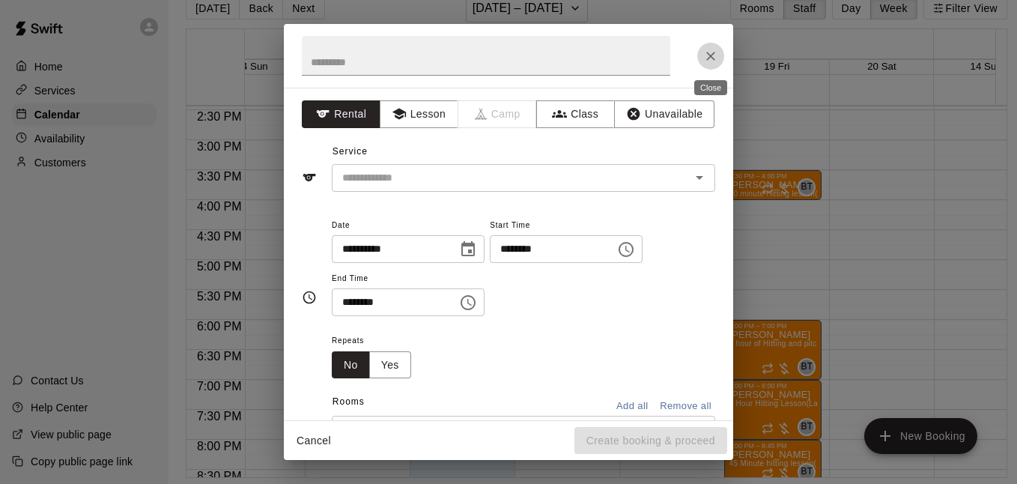
click at [703, 53] on icon "Close" at bounding box center [710, 56] width 15 height 15
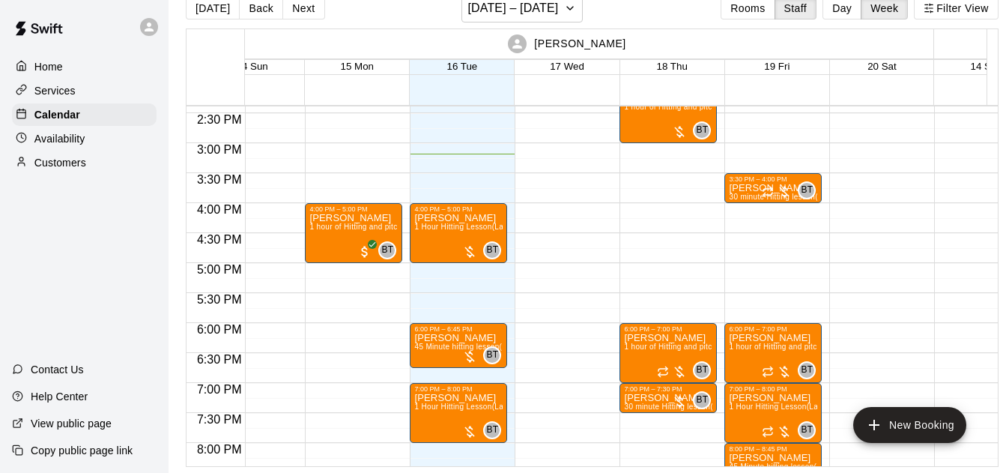
scroll to position [863, 45]
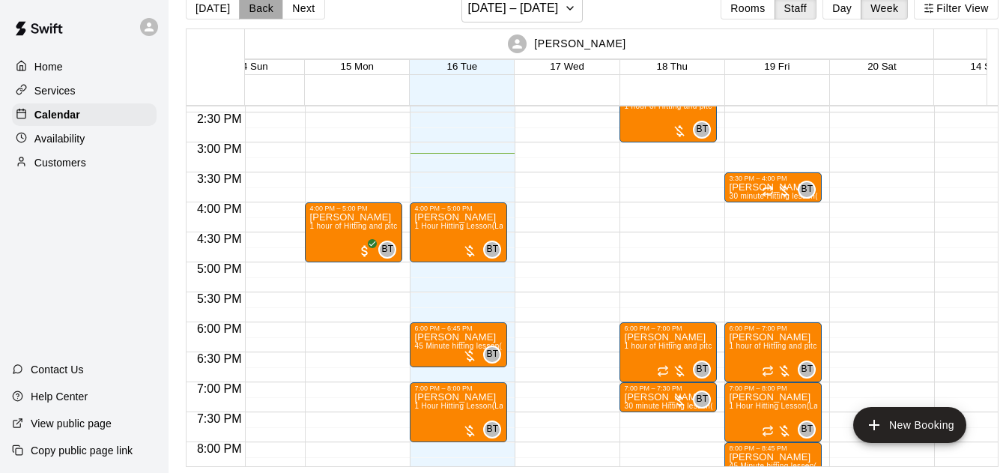
click at [263, 6] on button "Back" at bounding box center [261, 8] width 44 height 22
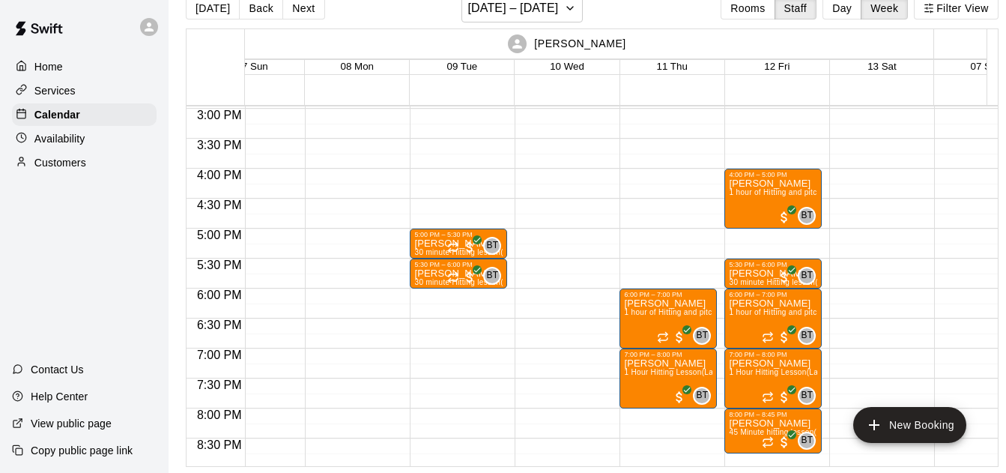
scroll to position [897, 45]
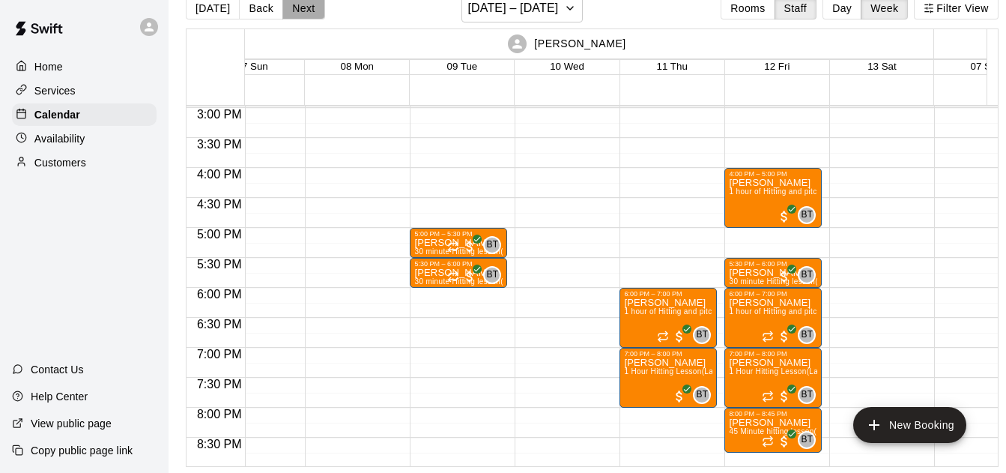
click at [306, 13] on button "Next" at bounding box center [303, 8] width 42 height 22
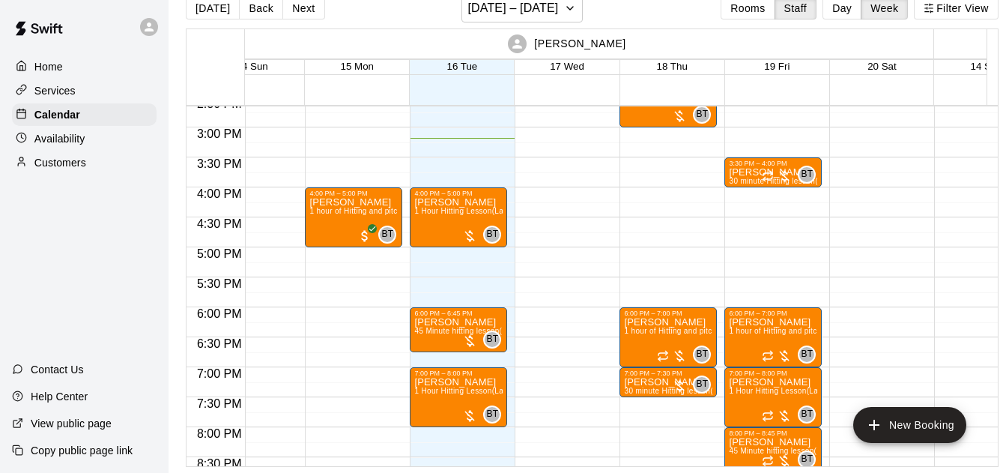
scroll to position [878, 45]
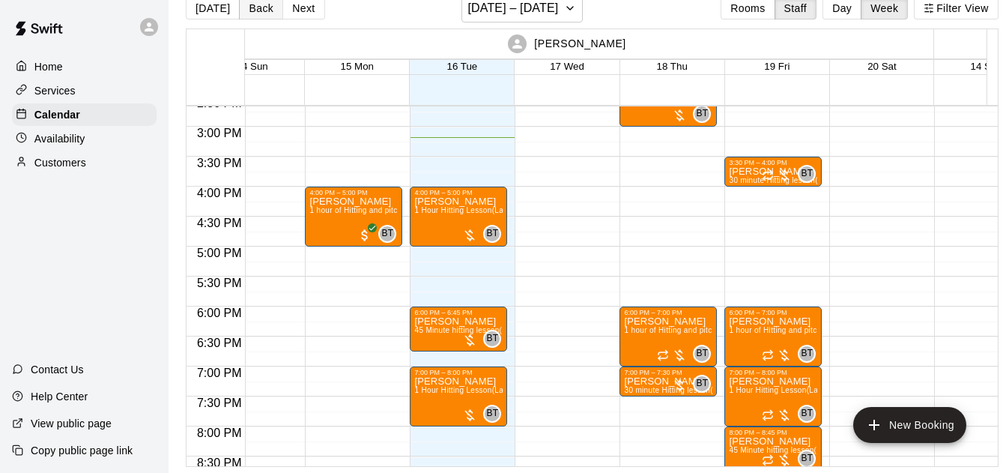
click at [268, 18] on button "Back" at bounding box center [261, 8] width 44 height 22
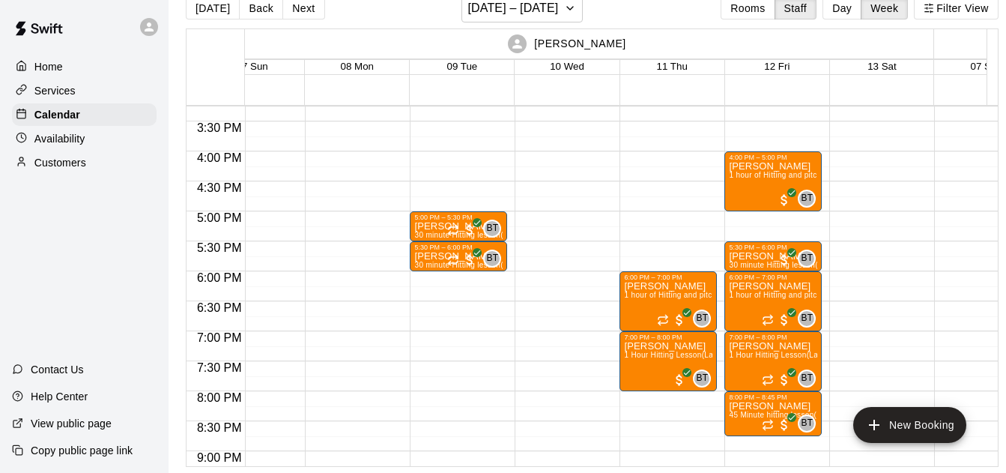
scroll to position [914, 45]
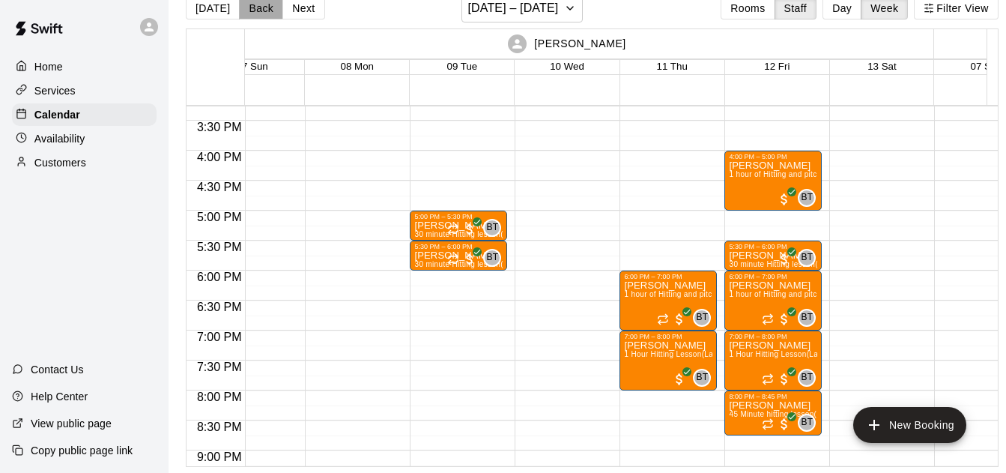
click at [246, 7] on button "Back" at bounding box center [261, 8] width 44 height 22
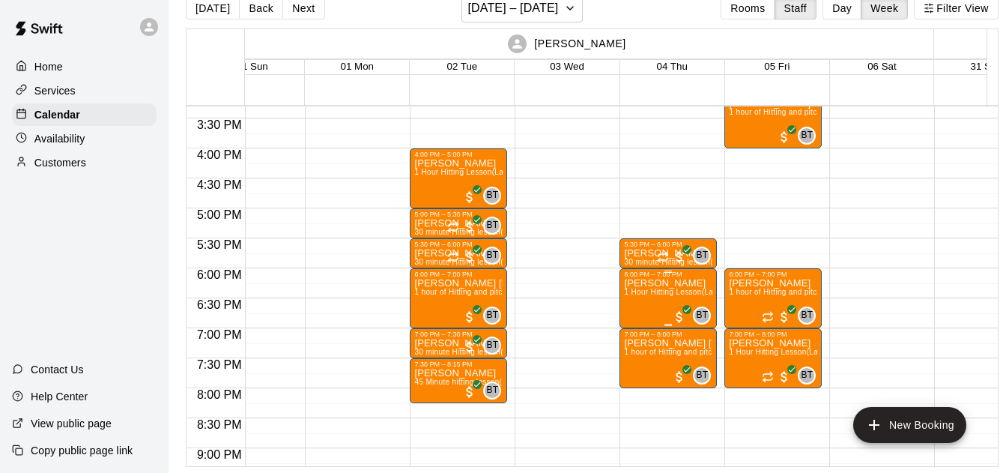
scroll to position [917, 45]
click at [252, 9] on button "Back" at bounding box center [261, 8] width 44 height 22
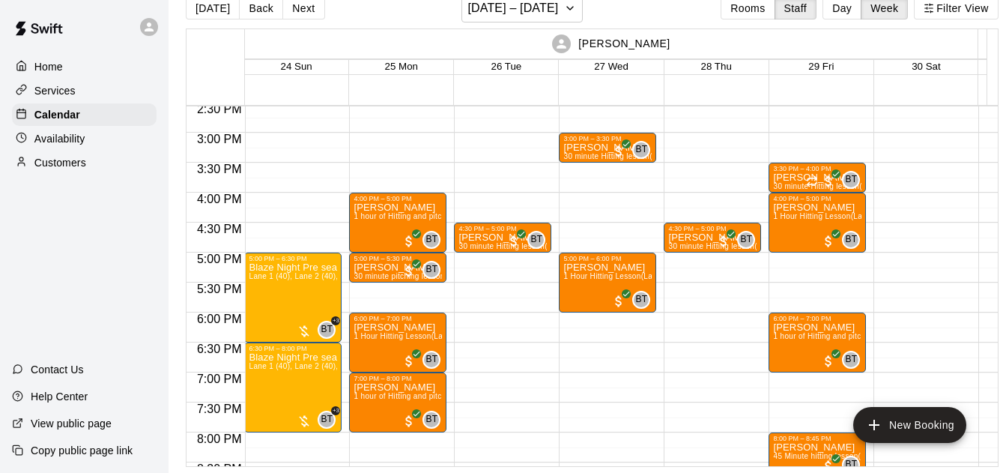
scroll to position [882, 1]
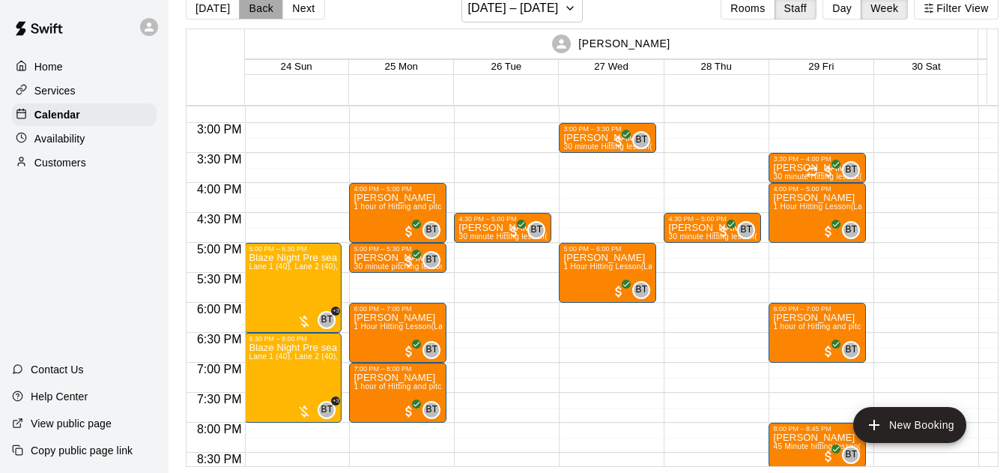
click at [258, 7] on button "Back" at bounding box center [261, 8] width 44 height 22
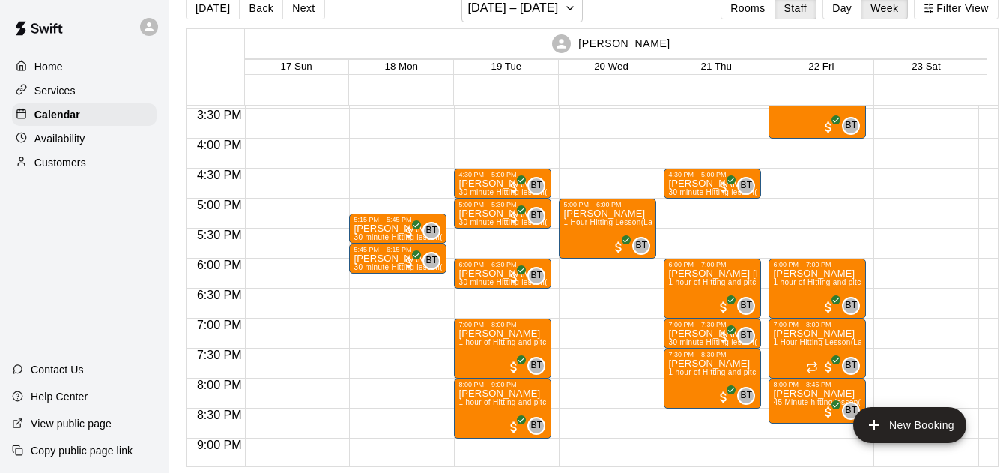
scroll to position [927, 1]
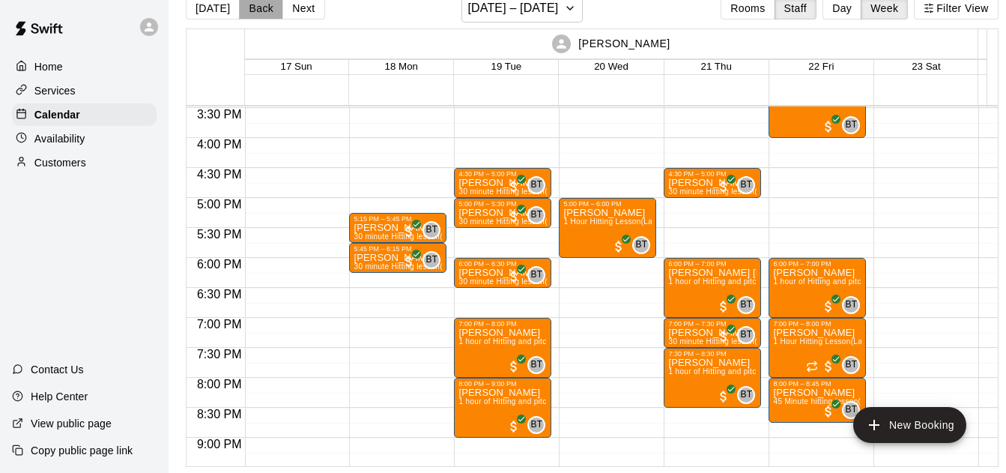
click at [258, 7] on button "Back" at bounding box center [261, 8] width 44 height 22
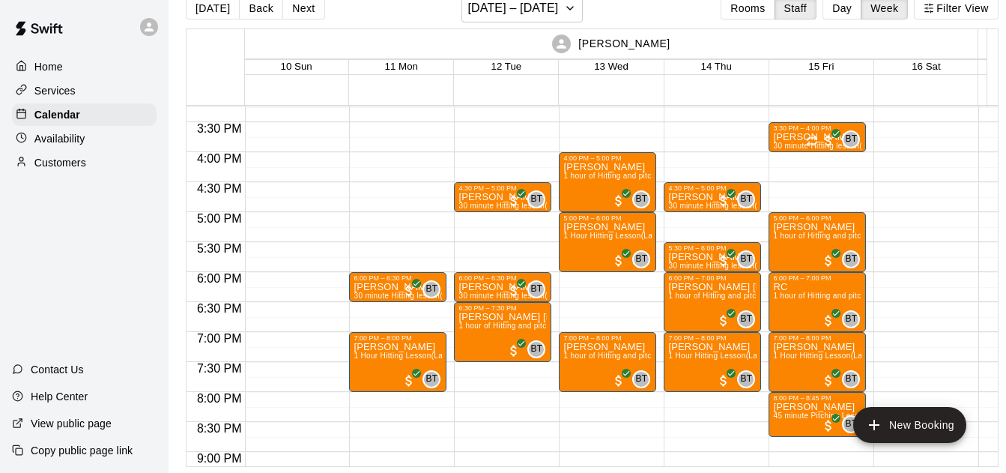
scroll to position [914, 1]
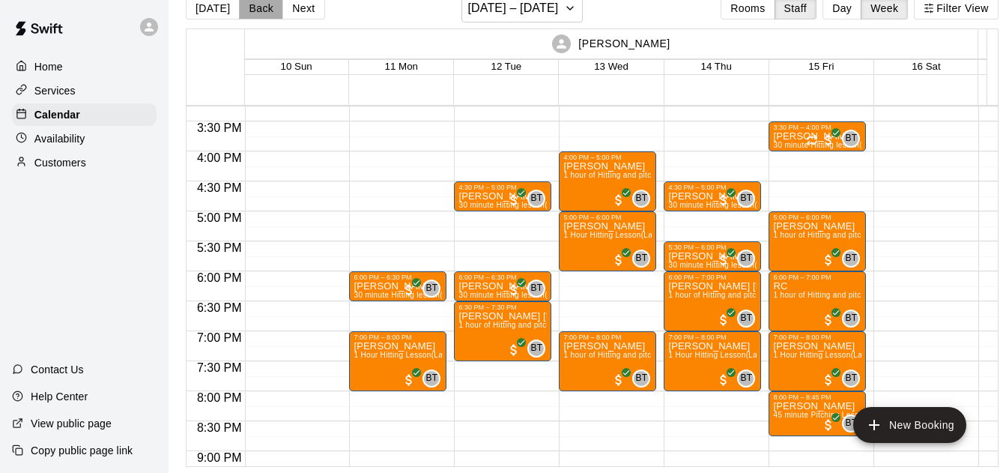
click at [267, 9] on button "Back" at bounding box center [261, 8] width 44 height 22
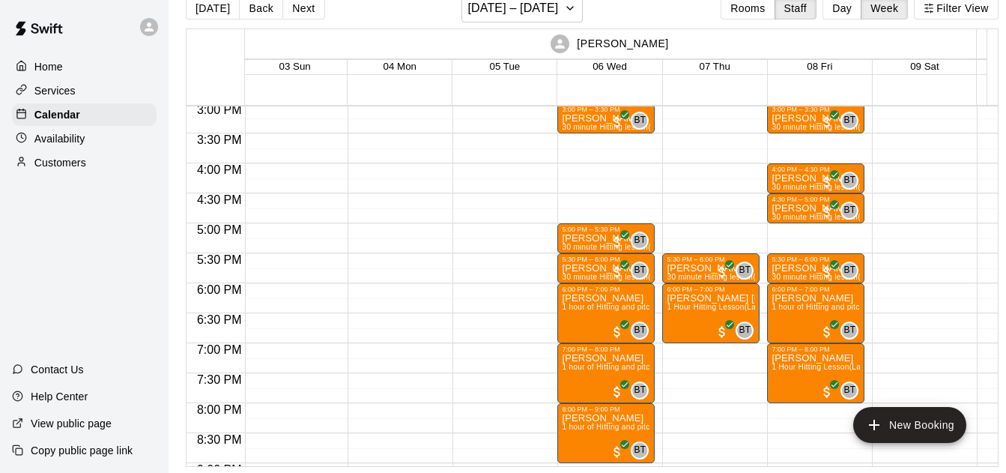
scroll to position [0, 1]
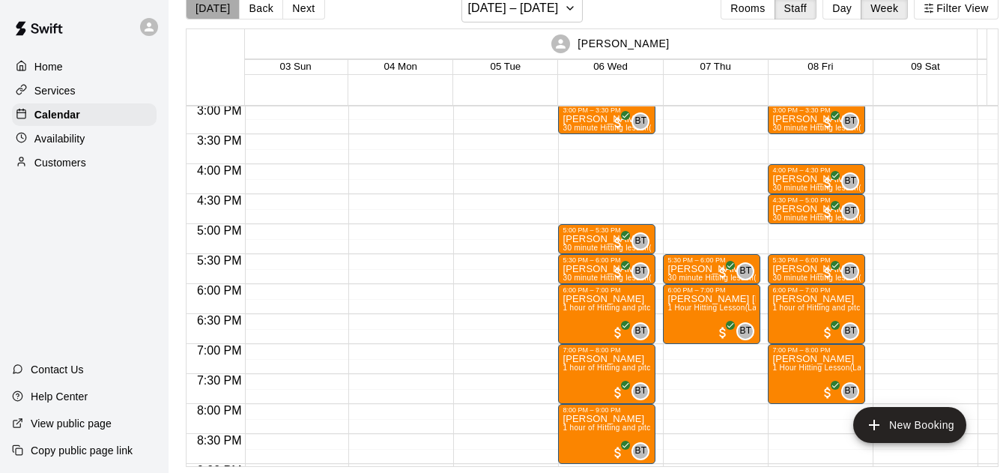
click at [215, 10] on button "[DATE]" at bounding box center [213, 8] width 54 height 22
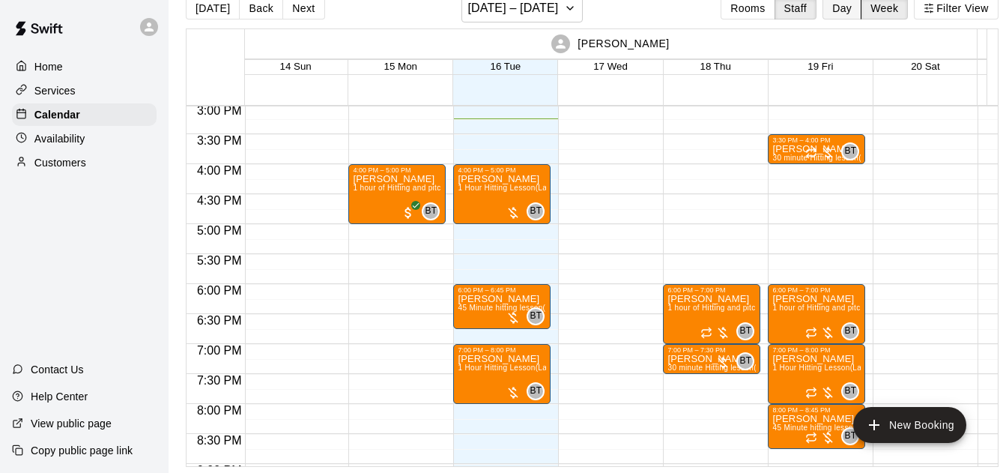
click at [851, 19] on button "Day" at bounding box center [841, 8] width 39 height 22
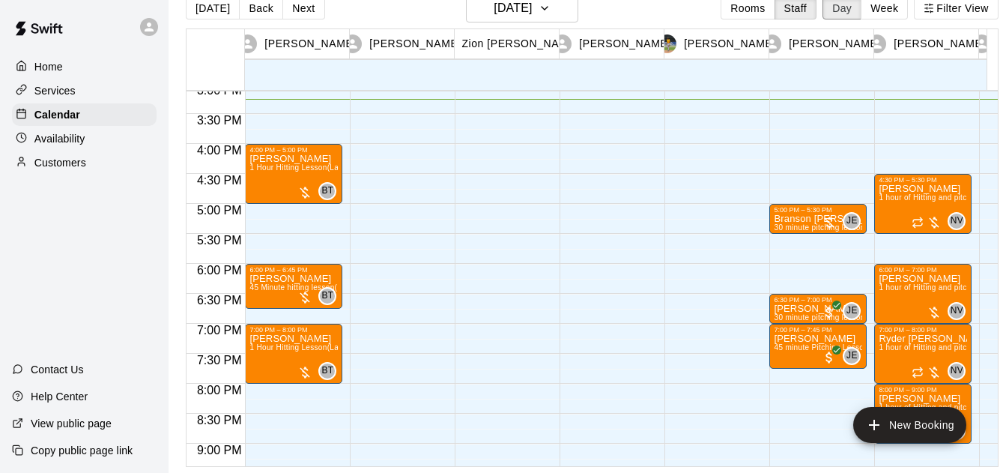
scroll to position [852, 0]
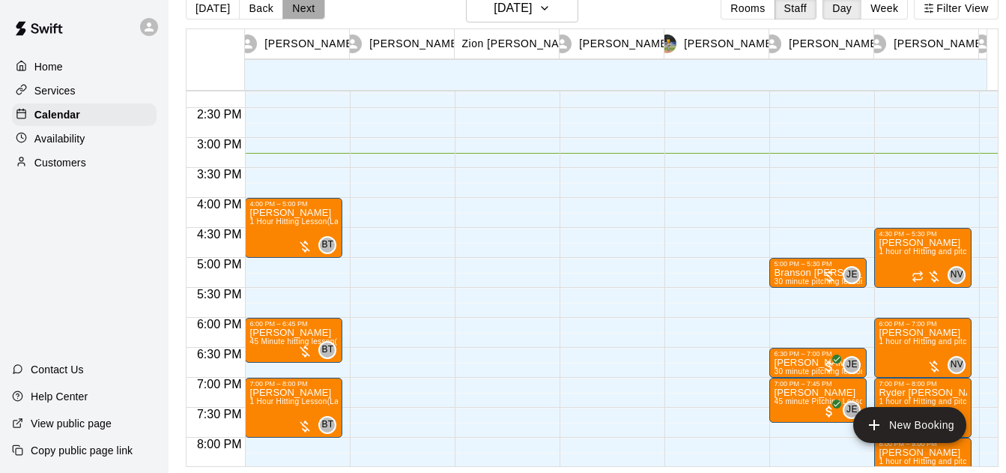
click at [305, 13] on button "Next" at bounding box center [303, 8] width 42 height 22
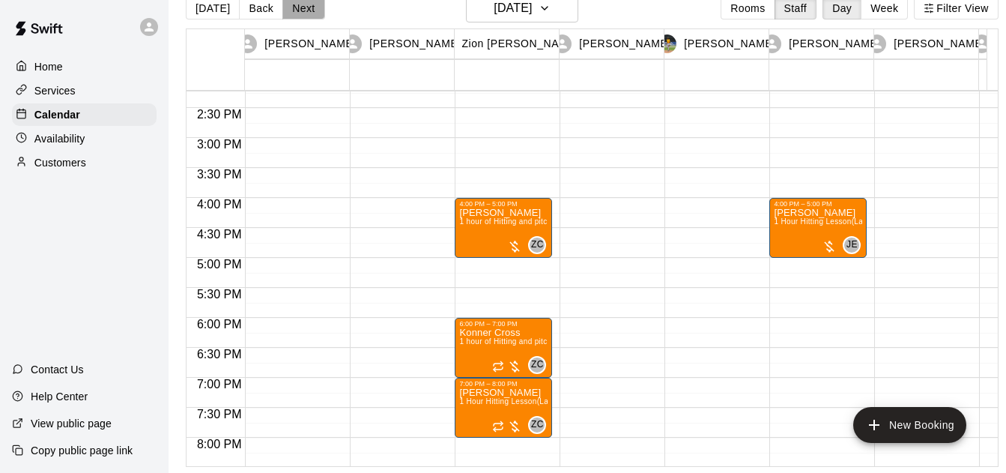
click at [305, 13] on button "Next" at bounding box center [303, 8] width 42 height 22
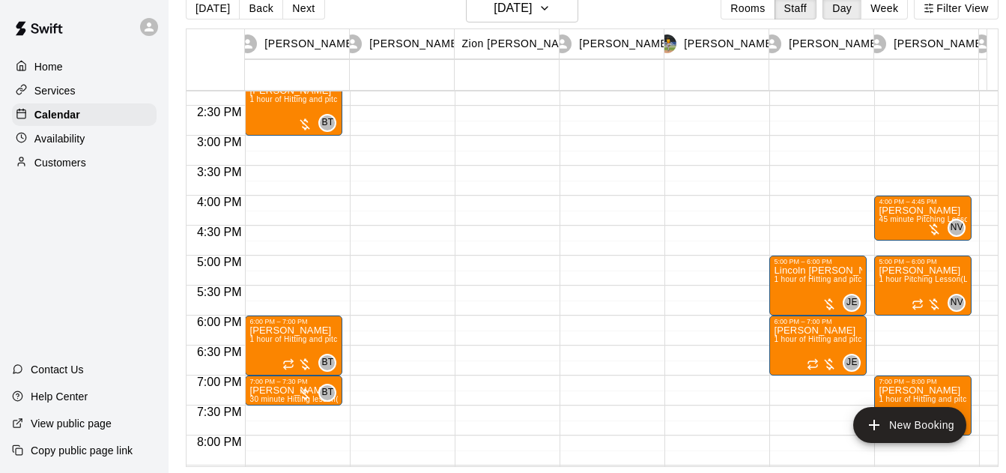
scroll to position [839, 0]
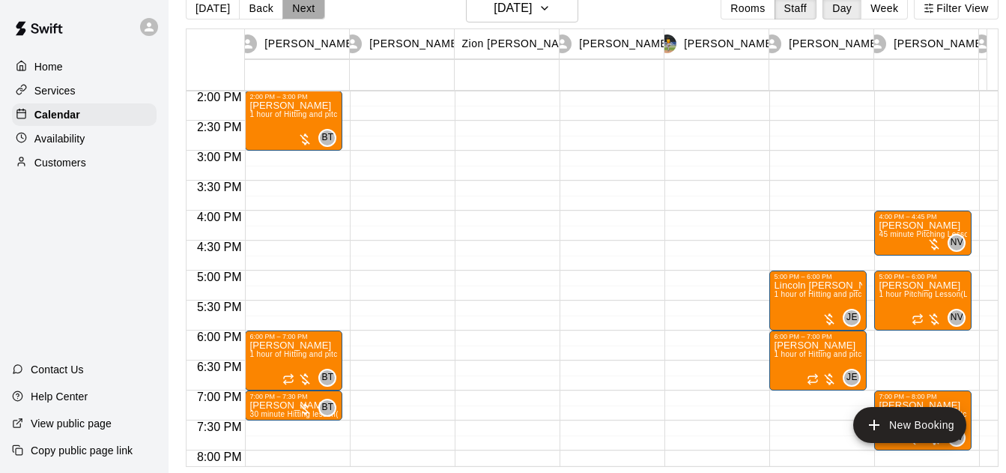
click at [316, 12] on button "Next" at bounding box center [303, 8] width 42 height 22
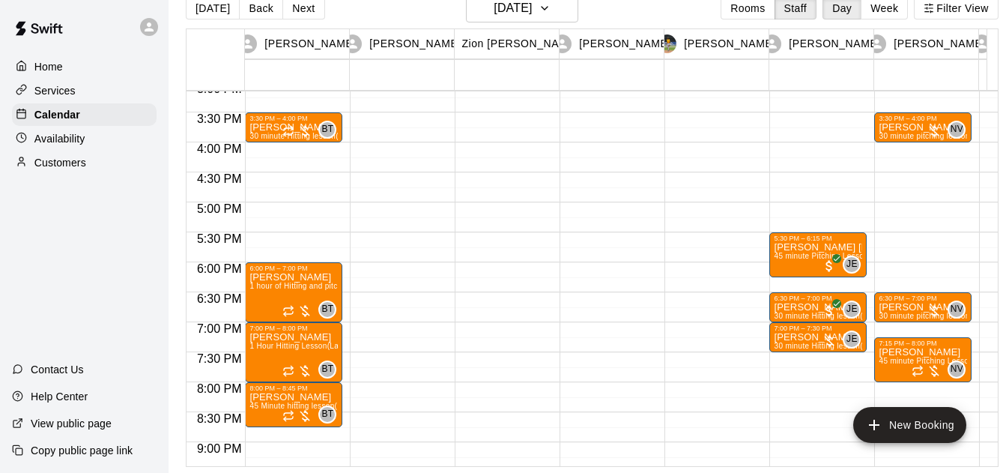
scroll to position [907, 0]
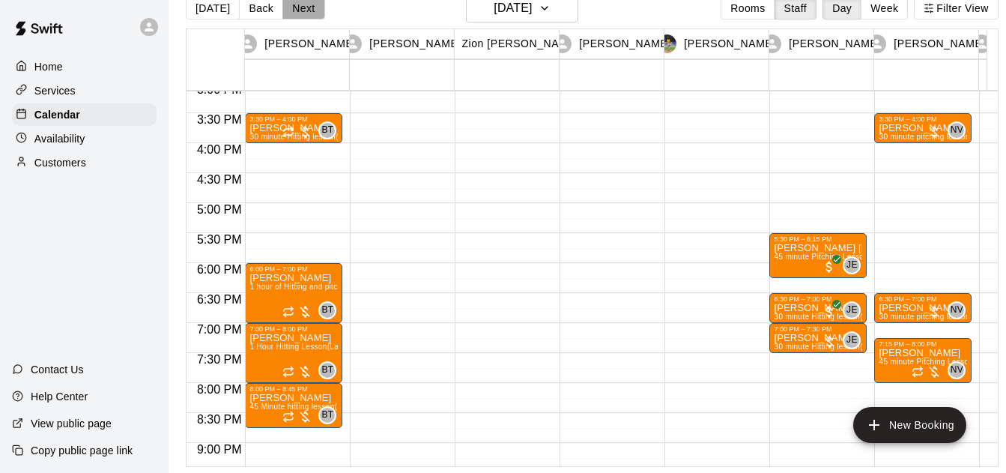
click at [309, 14] on button "Next" at bounding box center [303, 8] width 42 height 22
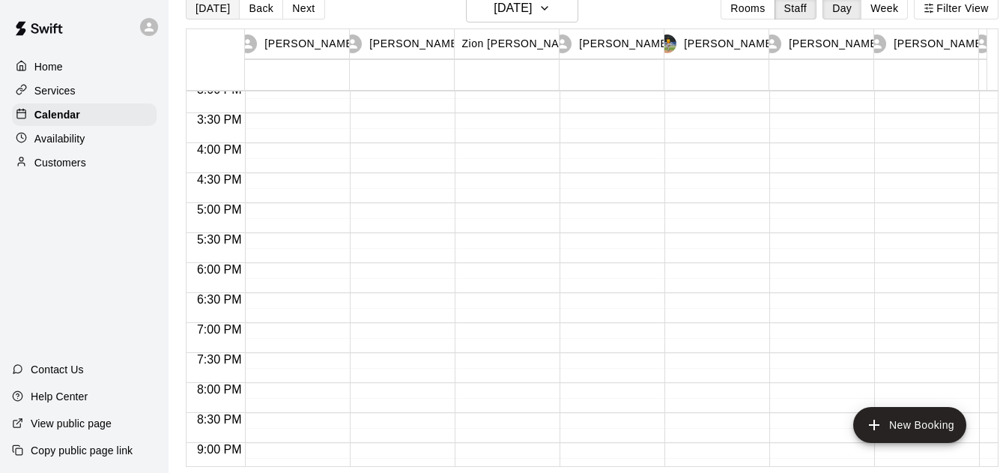
click at [221, 7] on button "[DATE]" at bounding box center [213, 8] width 54 height 22
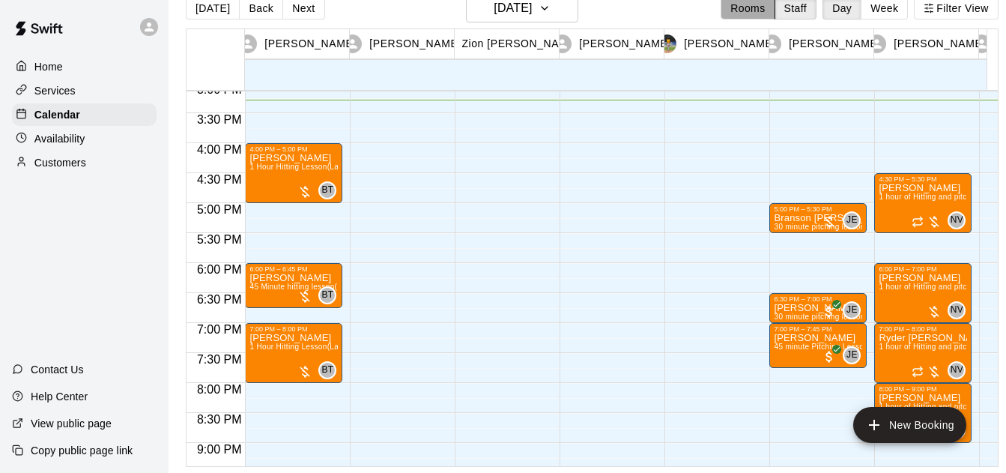
click at [766, 11] on button "Rooms" at bounding box center [747, 8] width 54 height 22
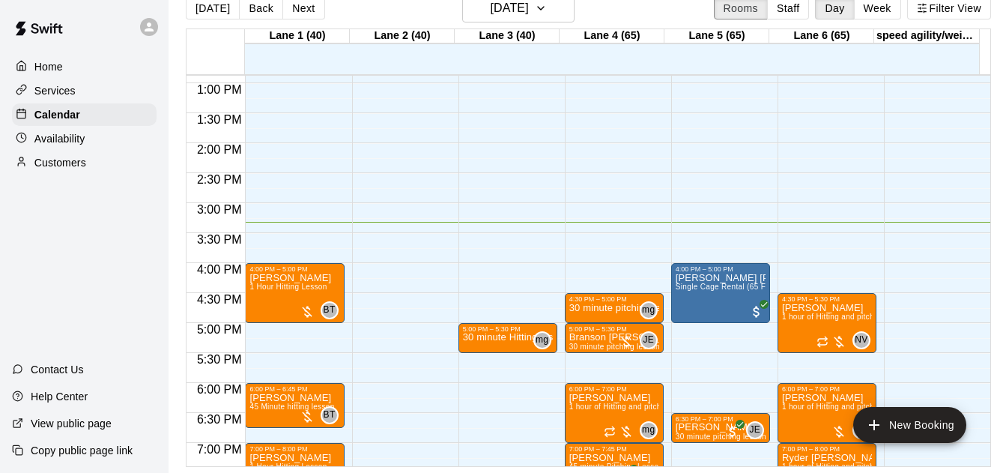
scroll to position [771, 0]
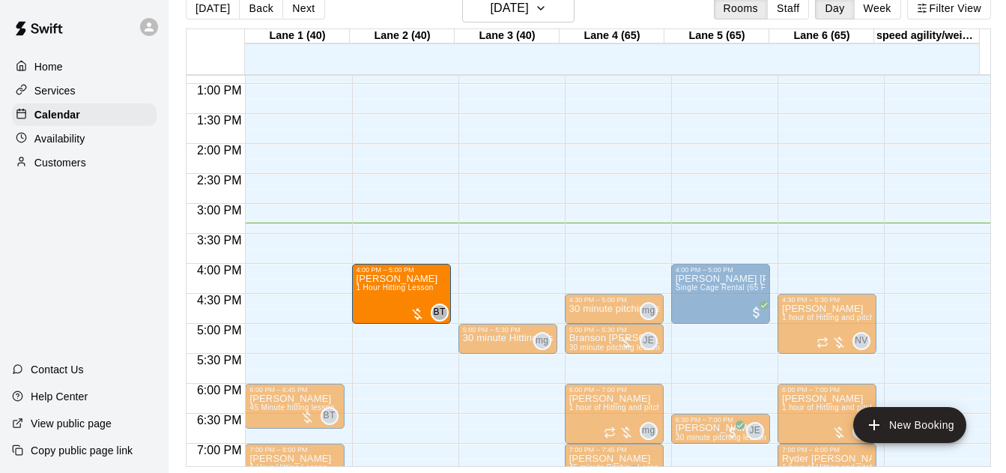
drag, startPoint x: 303, startPoint y: 271, endPoint x: 415, endPoint y: 283, distance: 112.2
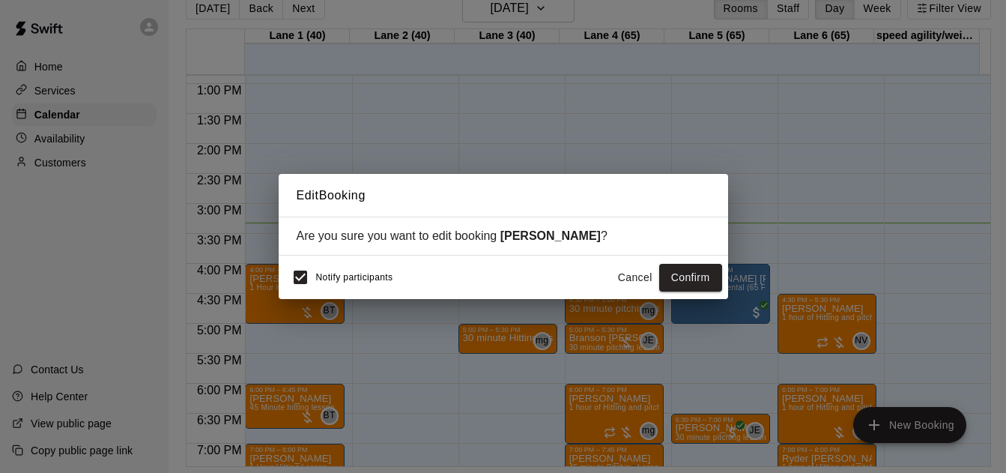
scroll to position [24, 0]
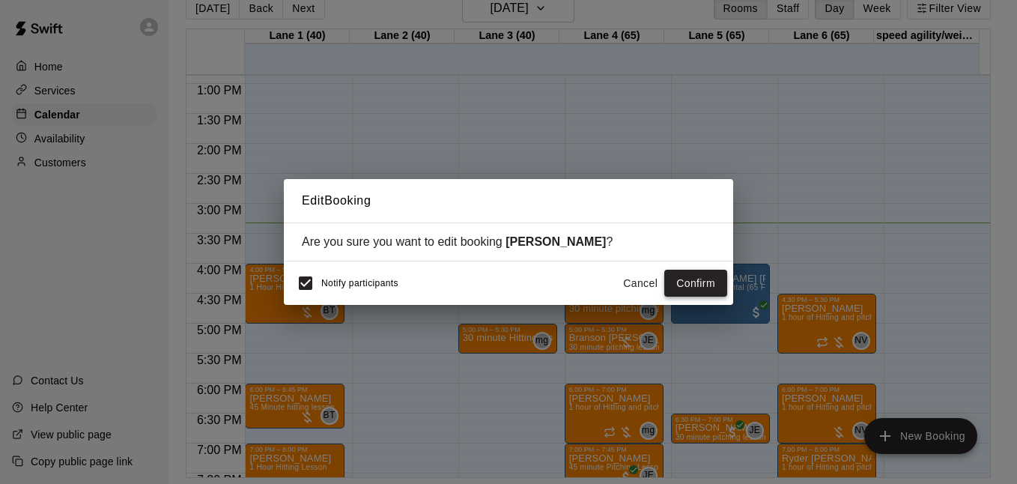
click at [713, 281] on button "Confirm" at bounding box center [695, 284] width 63 height 28
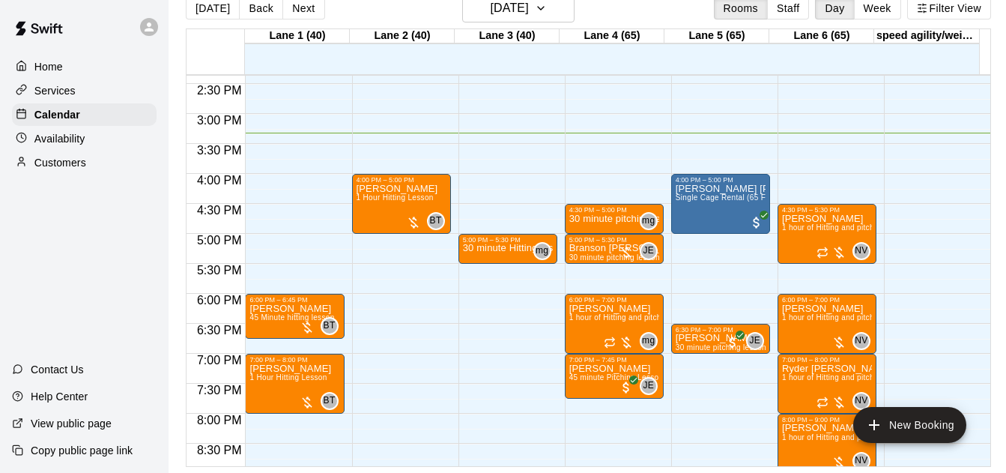
scroll to position [863, 0]
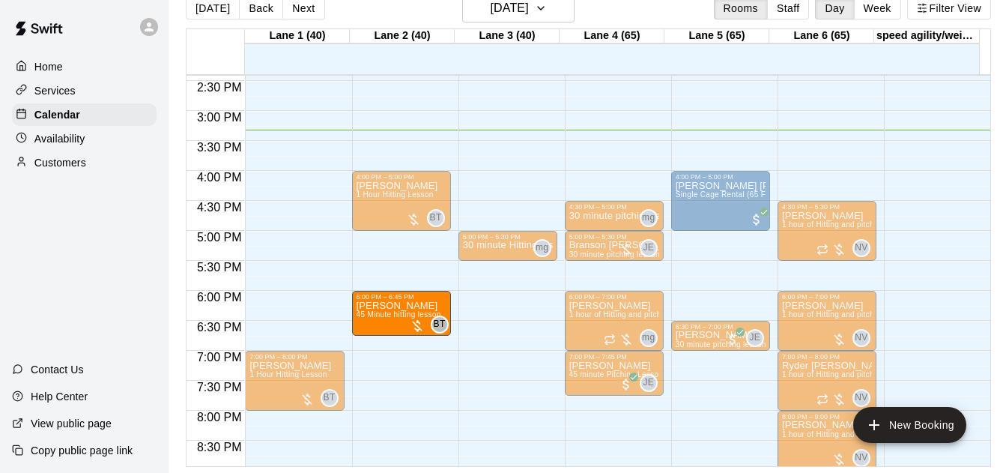
drag, startPoint x: 279, startPoint y: 318, endPoint x: 377, endPoint y: 324, distance: 98.3
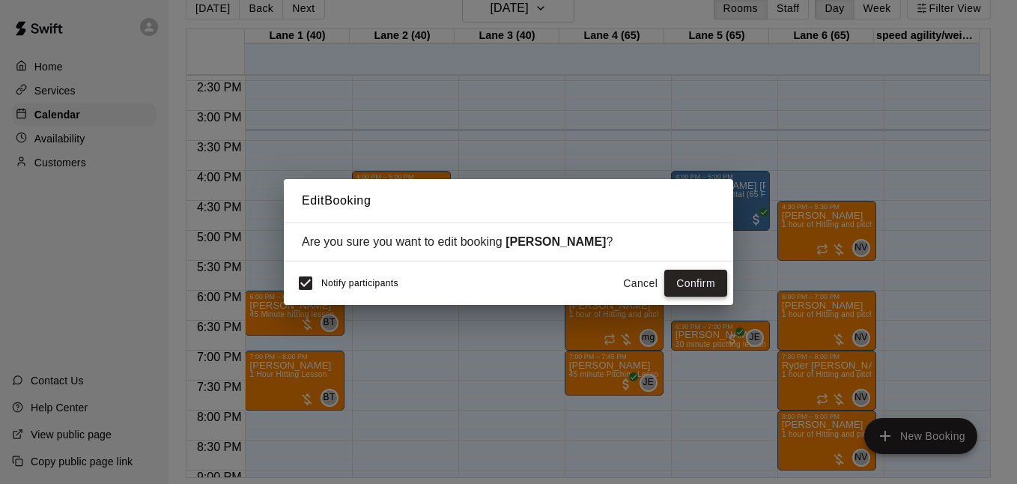
click at [696, 277] on button "Confirm" at bounding box center [695, 284] width 63 height 28
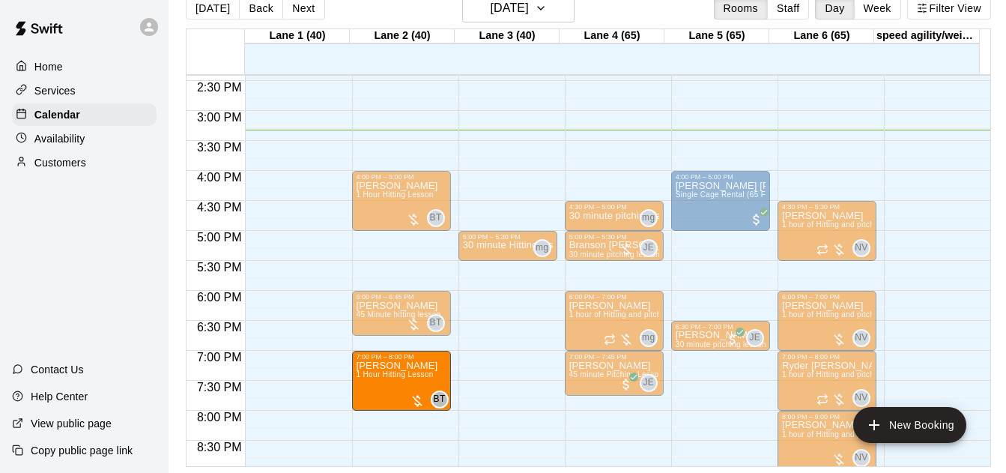
drag, startPoint x: 282, startPoint y: 377, endPoint x: 392, endPoint y: 383, distance: 111.0
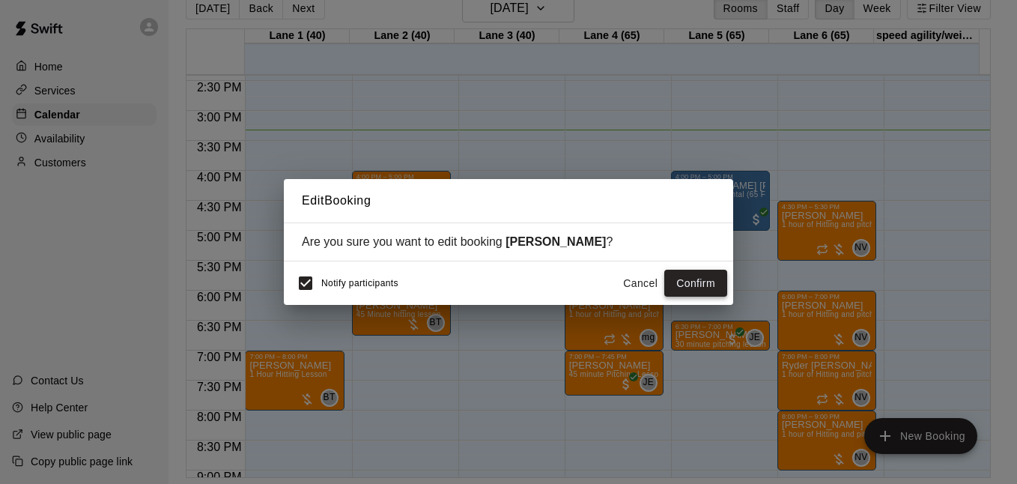
click at [701, 281] on button "Confirm" at bounding box center [695, 284] width 63 height 28
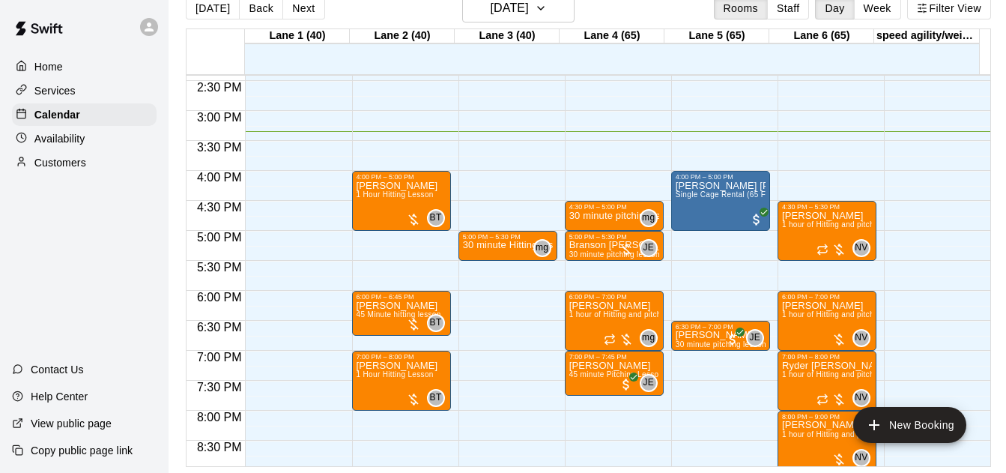
scroll to position [861, 0]
